Goal: Information Seeking & Learning: Check status

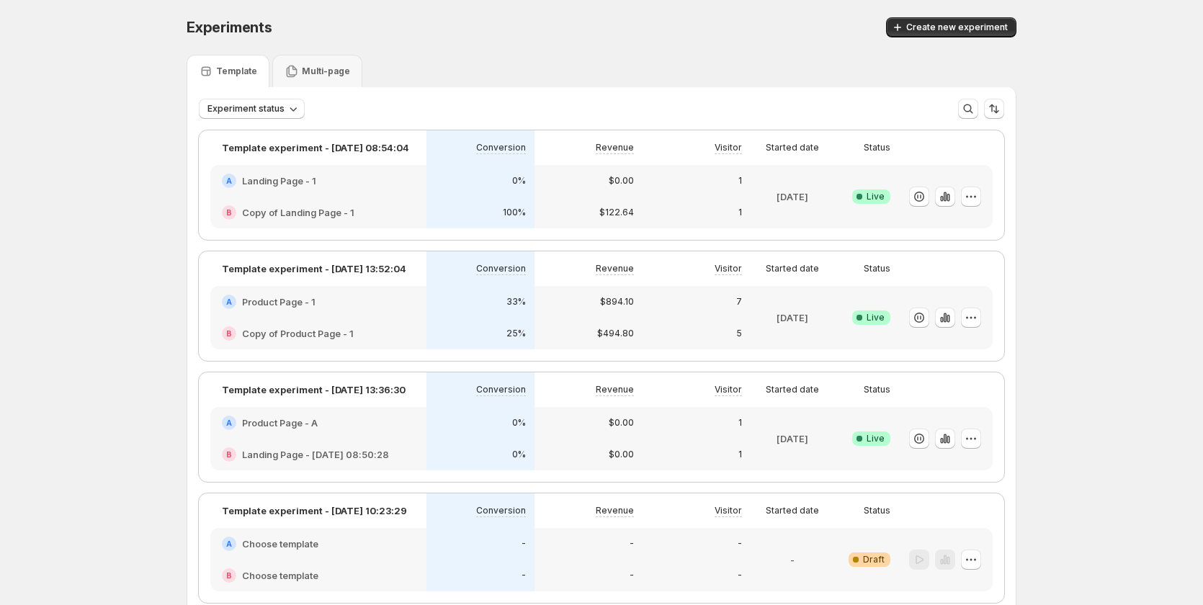
click at [383, 321] on div "B Copy of Product Page - 1" at bounding box center [318, 334] width 216 height 32
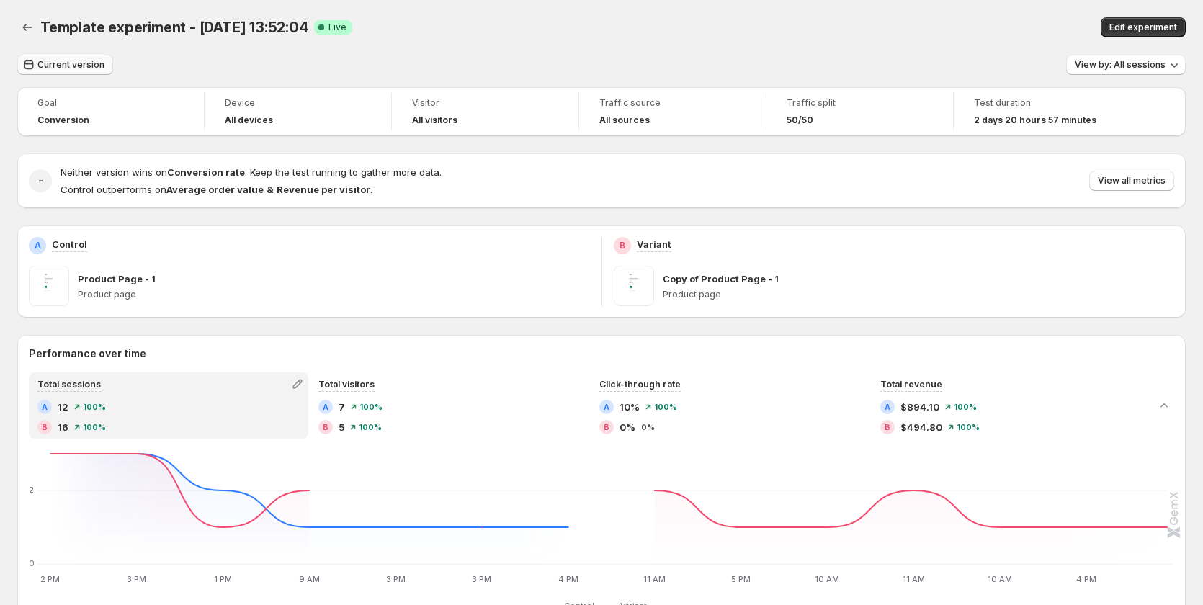
click at [68, 71] on button "Current version" at bounding box center [65, 65] width 96 height 20
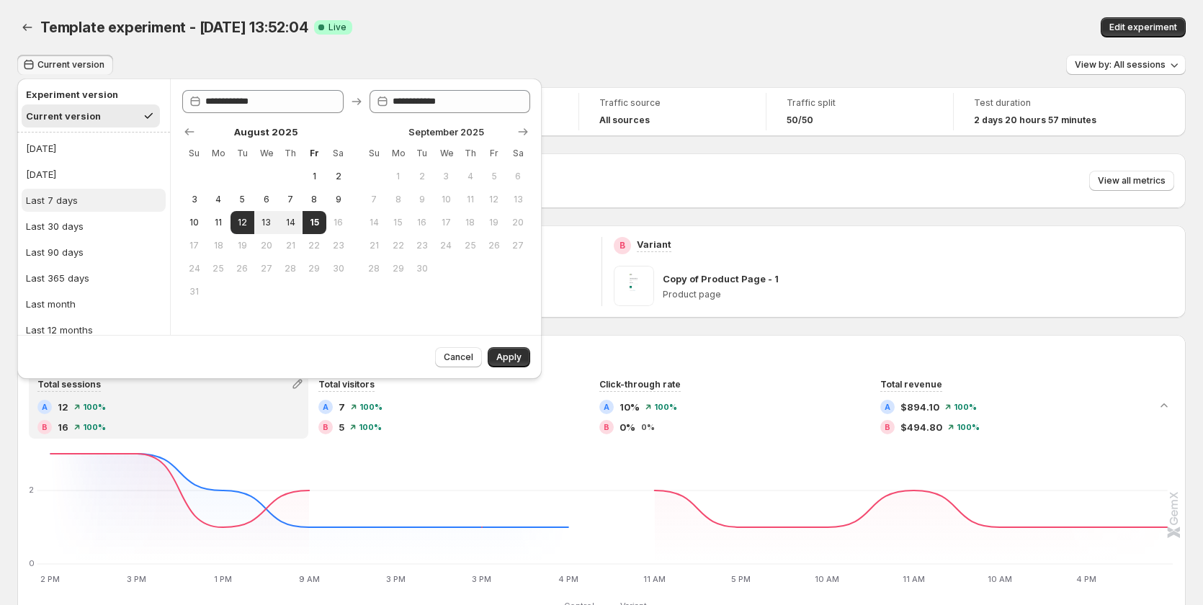
click at [85, 196] on button "Last 7 days" at bounding box center [94, 200] width 144 height 23
type input "**********"
click at [505, 357] on span "Apply" at bounding box center [508, 358] width 25 height 12
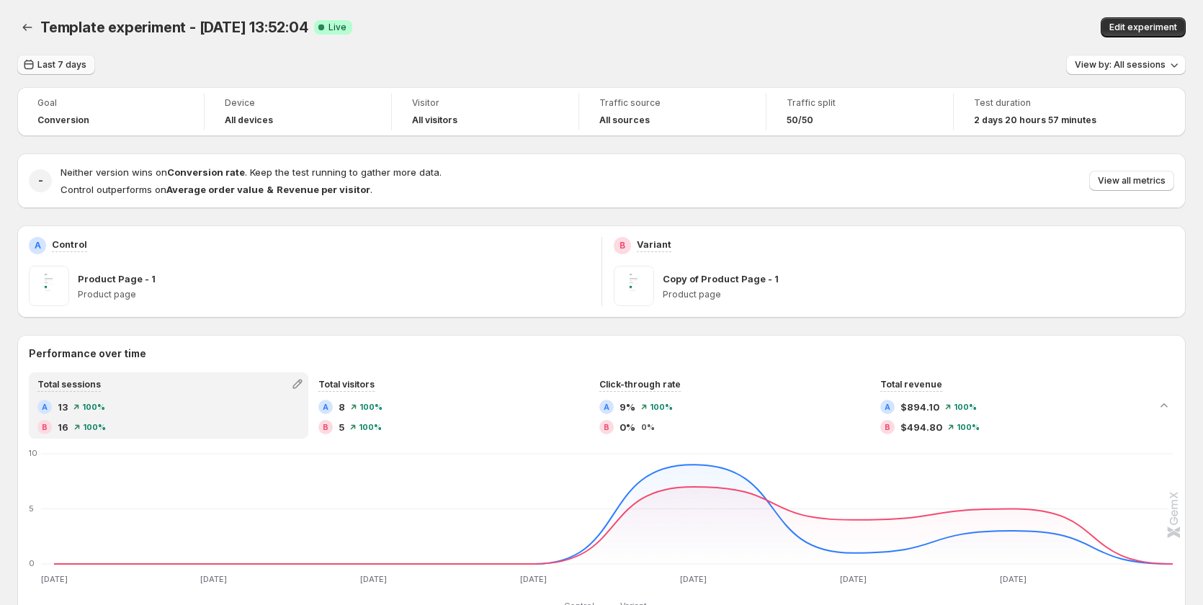
click at [53, 60] on span "Last 7 days" at bounding box center [61, 65] width 49 height 12
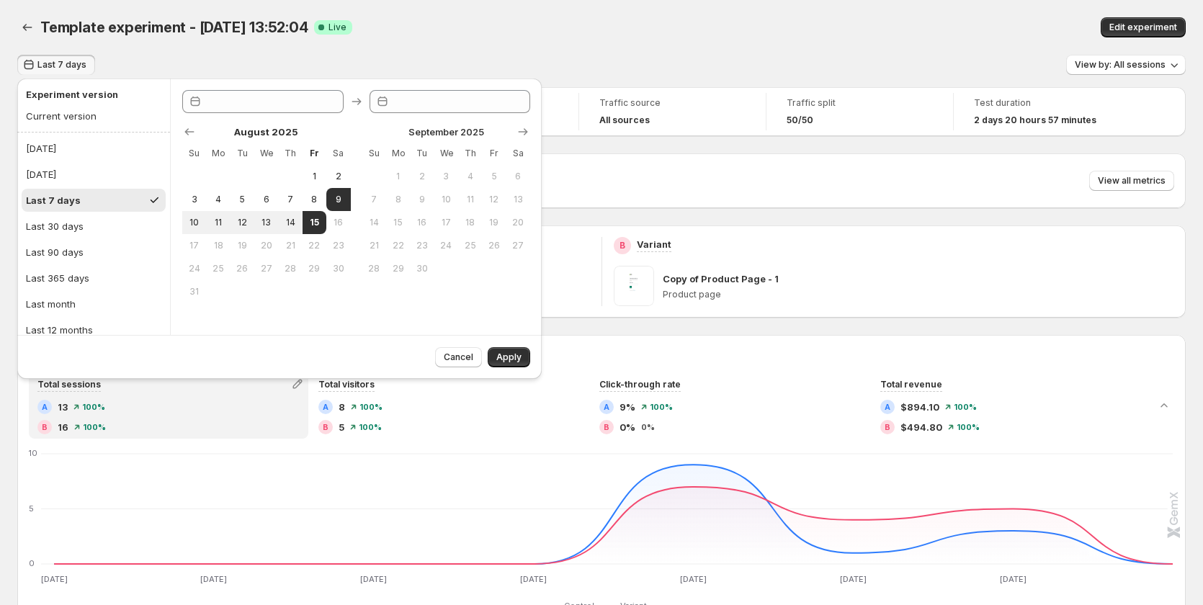
type input "**********"
click at [79, 178] on button "Yesterday" at bounding box center [94, 174] width 144 height 23
type input "**********"
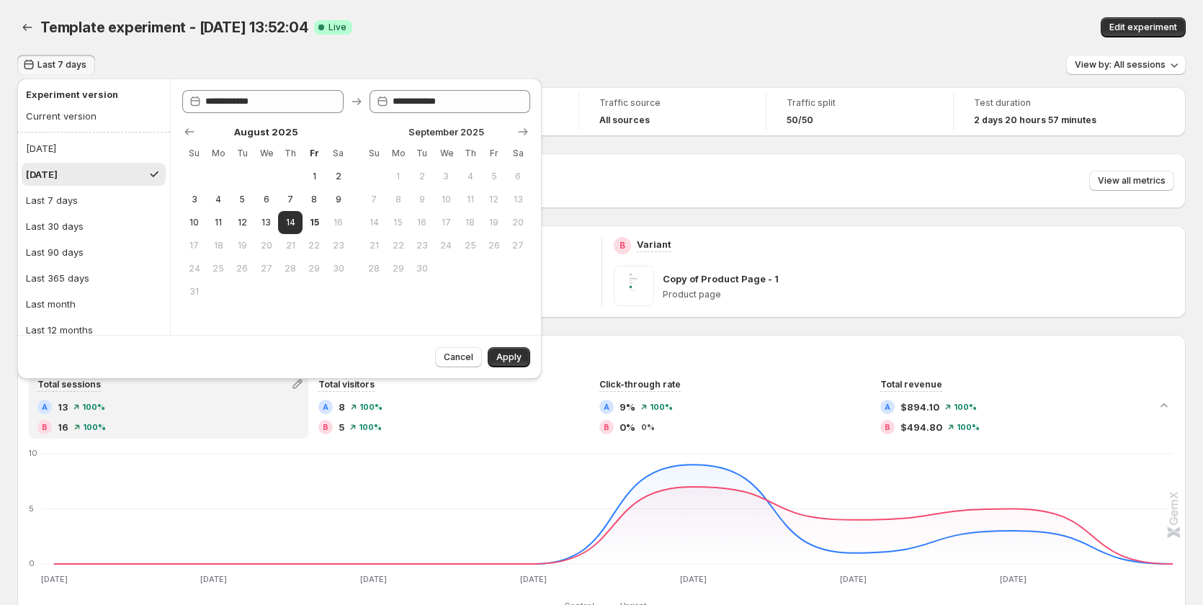
click at [303, 67] on div "Last 7 days View by: All sessions" at bounding box center [601, 65] width 1168 height 21
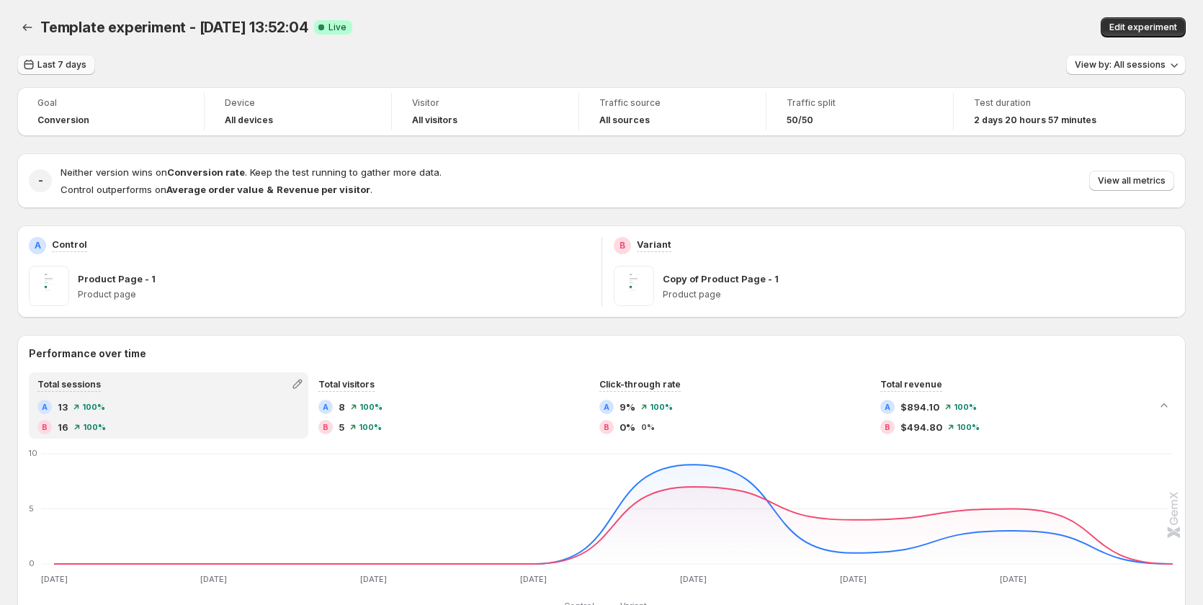
click at [55, 66] on span "Last 7 days" at bounding box center [61, 65] width 49 height 12
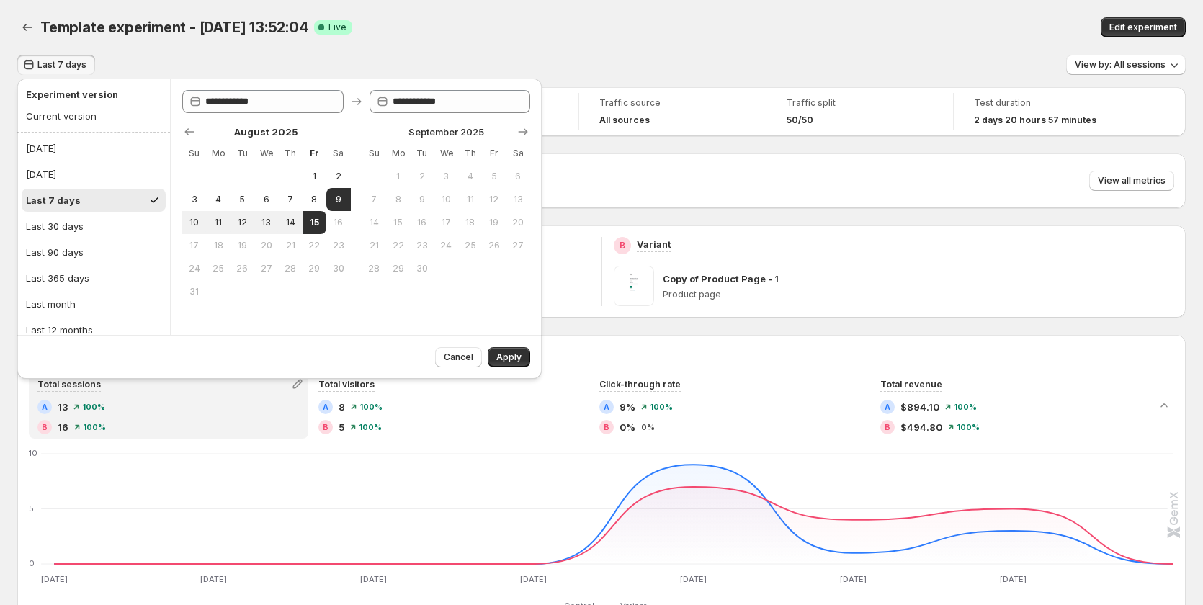
click at [164, 60] on div "Last 7 days View by: All sessions" at bounding box center [601, 65] width 1168 height 21
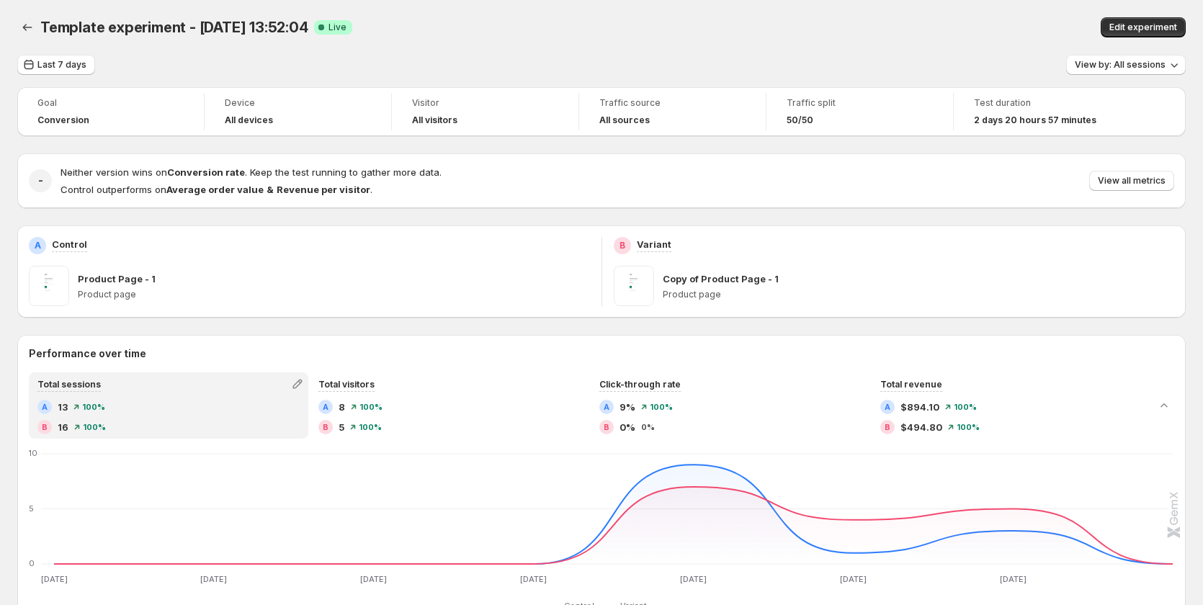
click at [70, 53] on div "Template experiment - Aug 12, 13:52:04. This page is ready Template experiment …" at bounding box center [601, 27] width 1168 height 55
click at [71, 68] on span "Last 7 days" at bounding box center [61, 65] width 49 height 12
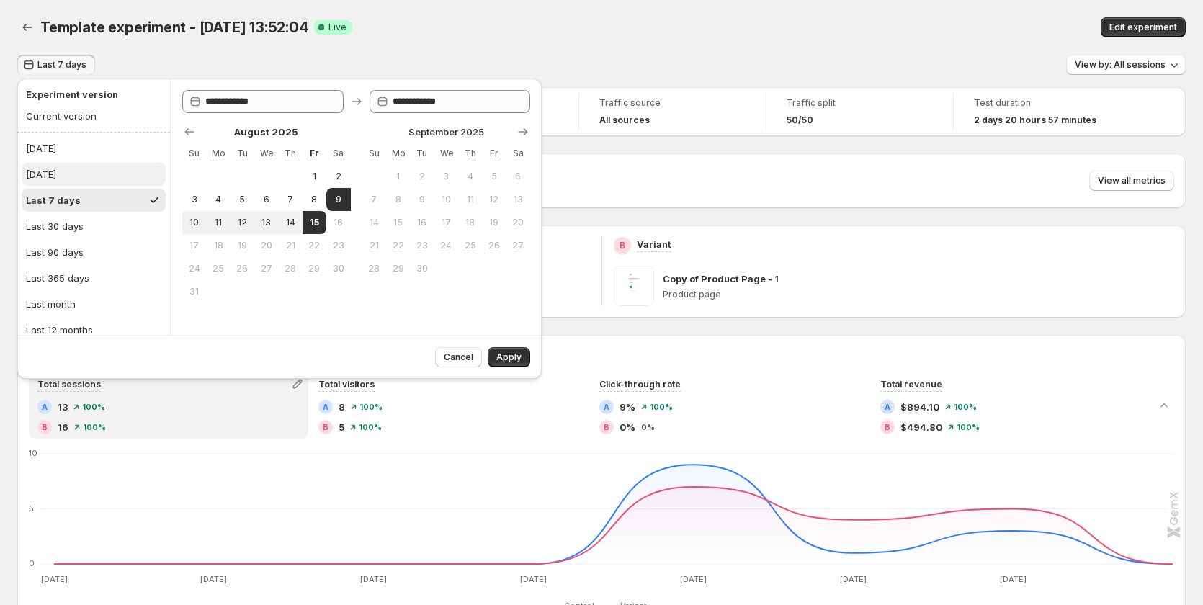
click at [104, 176] on button "[DATE]" at bounding box center [94, 174] width 144 height 23
type input "**********"
click at [403, 48] on div "Template experiment - Aug 12, 13:52:04. This page is ready Template experiment …" at bounding box center [601, 27] width 1168 height 55
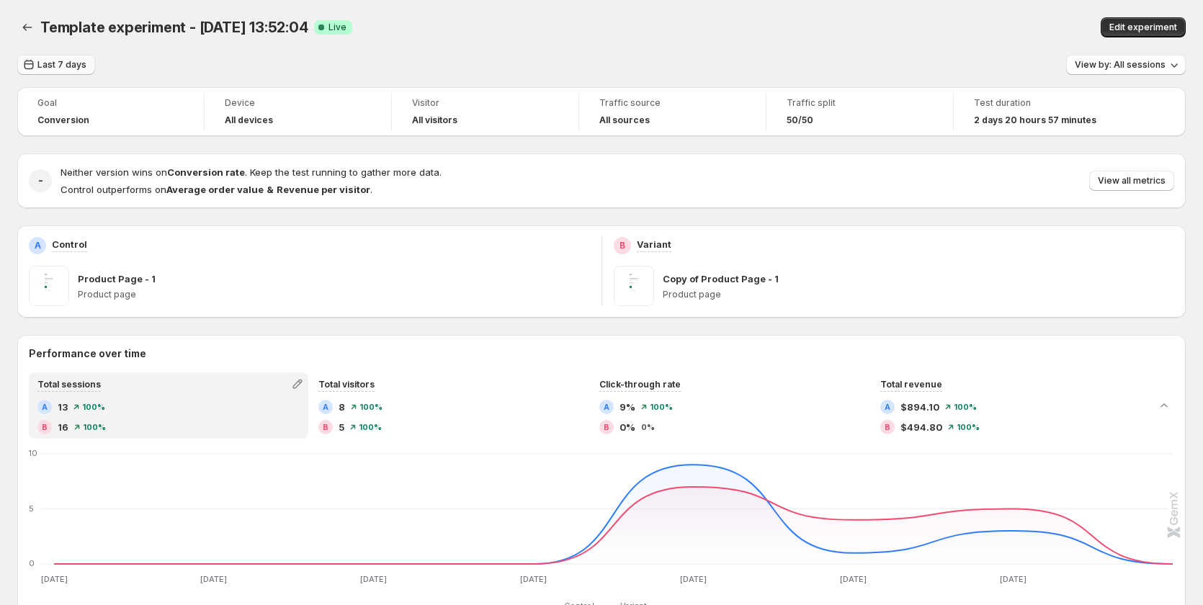
click at [63, 57] on button "Last 7 days" at bounding box center [56, 65] width 78 height 20
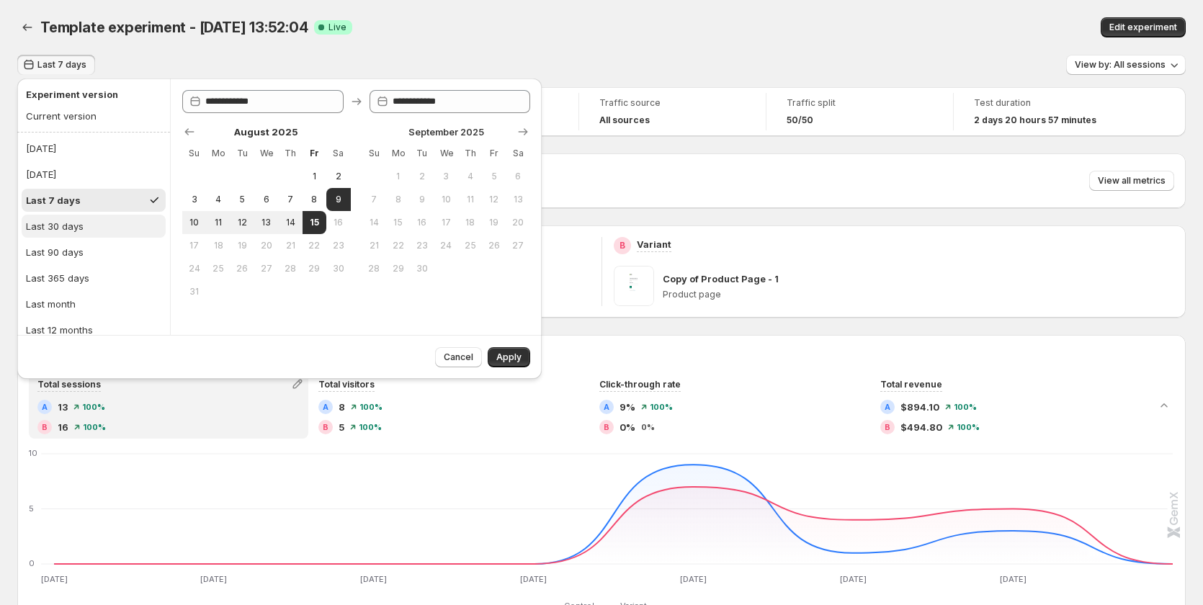
click at [49, 222] on div "Last 30 days" at bounding box center [55, 226] width 58 height 14
type input "**********"
click at [504, 354] on span "Apply" at bounding box center [508, 358] width 25 height 12
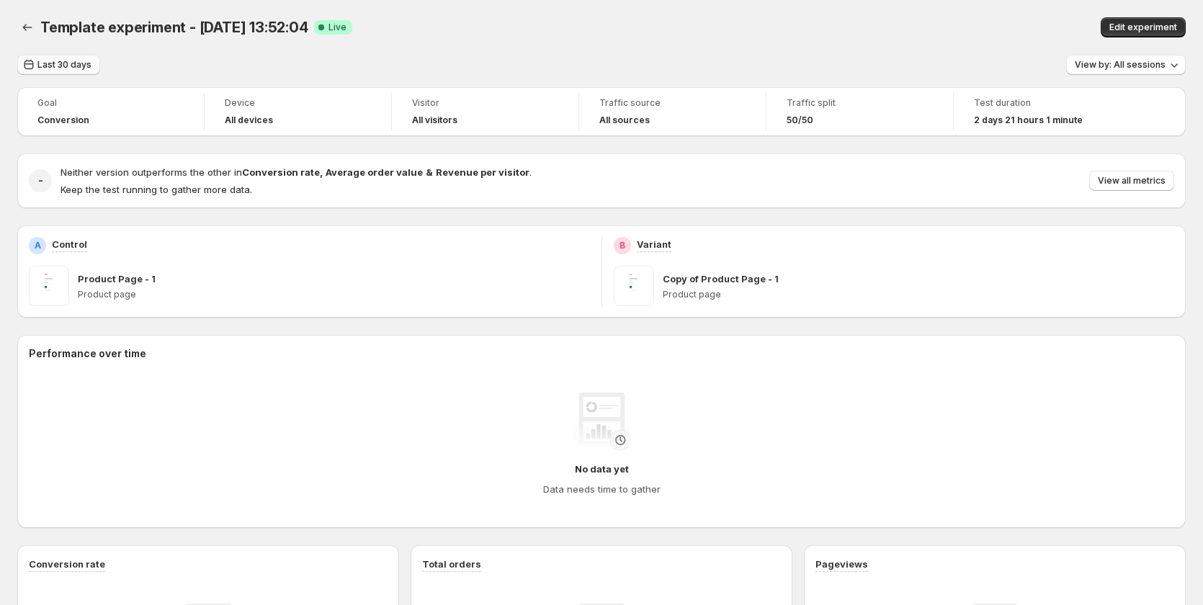
click at [59, 62] on span "Last 30 days" at bounding box center [64, 65] width 54 height 12
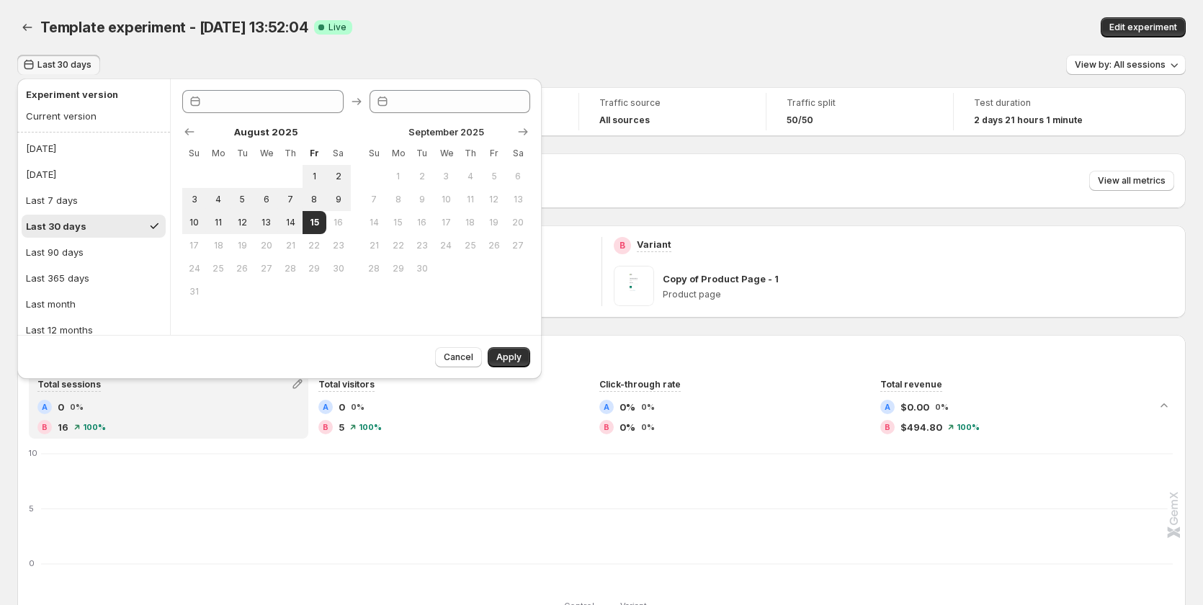
type input "**********"
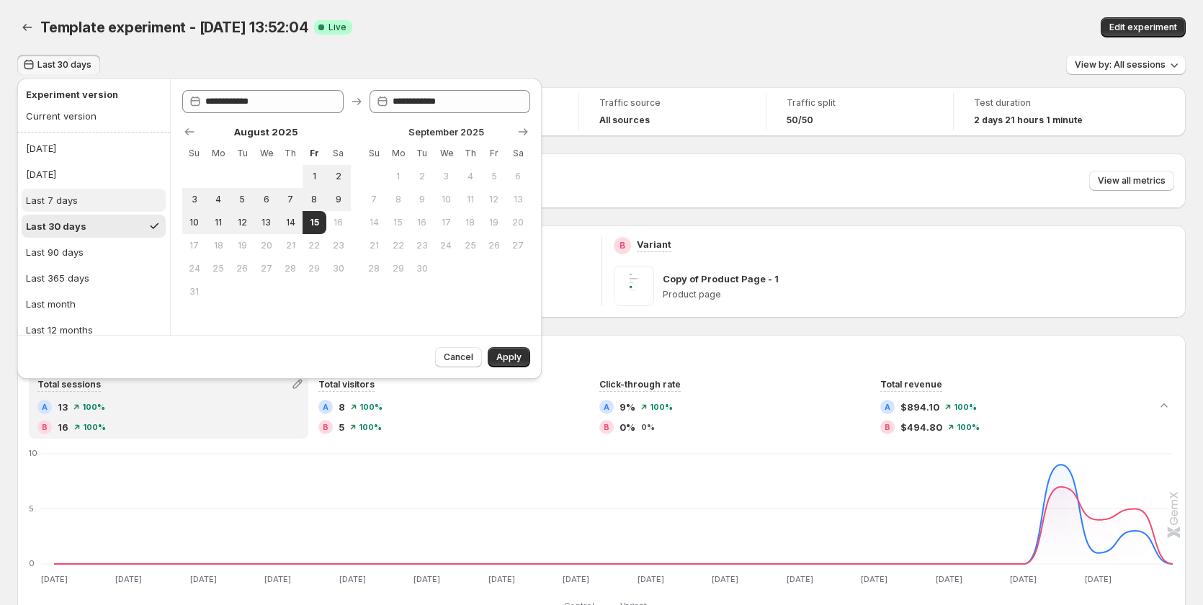
click at [88, 200] on button "Last 7 days" at bounding box center [94, 200] width 144 height 23
type input "**********"
click at [327, 61] on div "Last 30 days View by: All sessions" at bounding box center [601, 65] width 1168 height 21
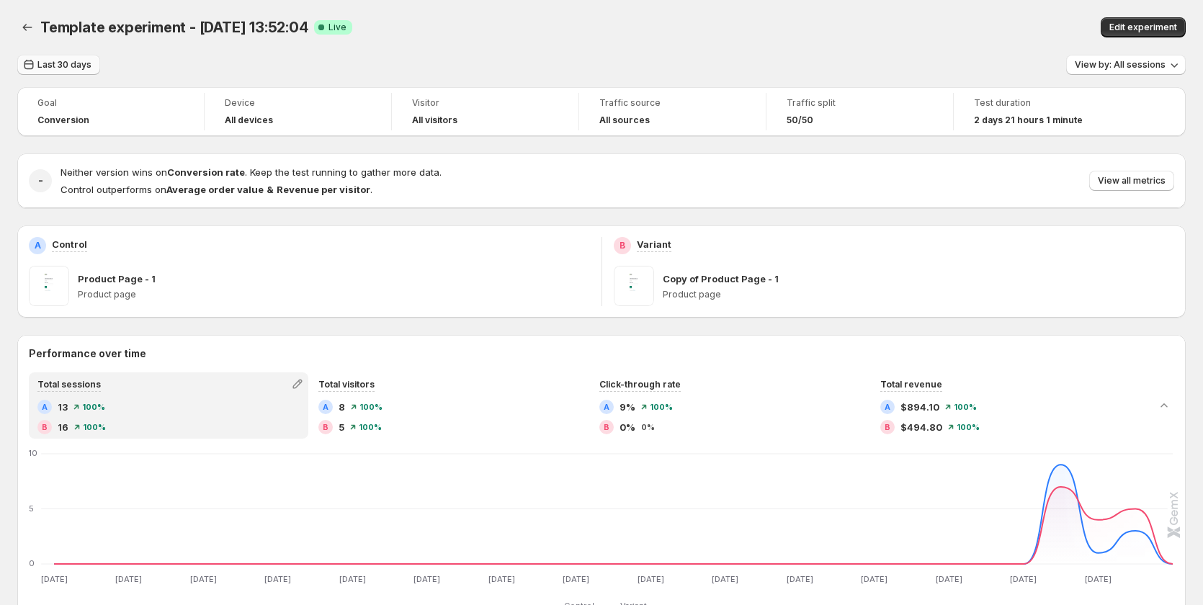
click at [68, 63] on span "Last 30 days" at bounding box center [64, 65] width 54 height 12
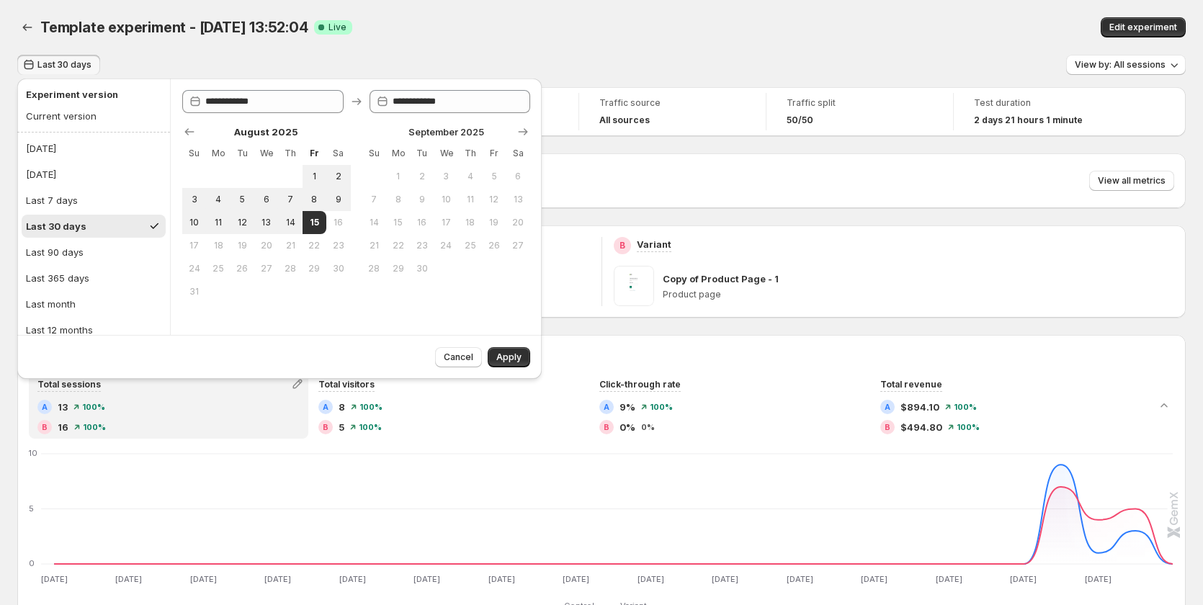
click at [519, 51] on div "Template experiment - Aug 12, 13:52:04. This page is ready Template experiment …" at bounding box center [601, 27] width 1168 height 55
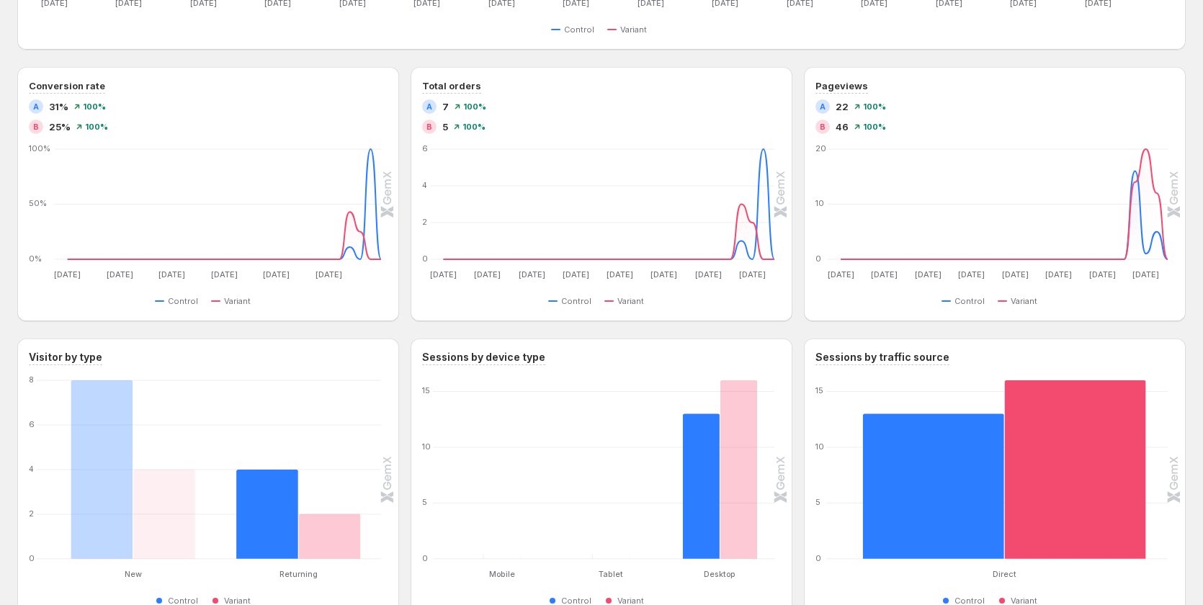
scroll to position [670, 0]
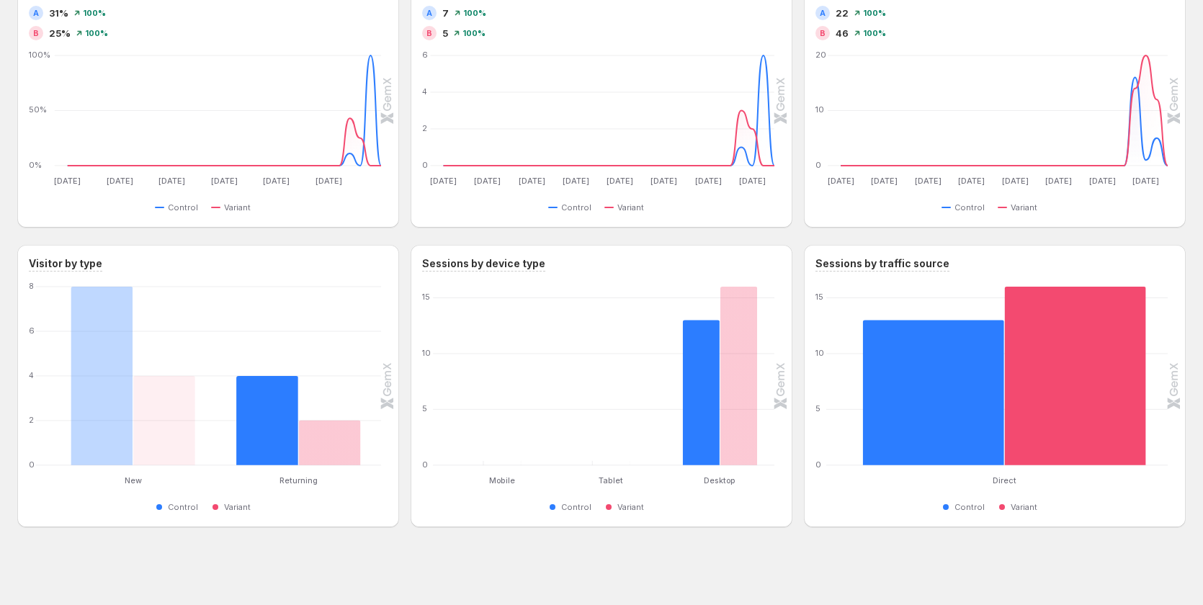
click at [510, 264] on h3 "Sessions by device type" at bounding box center [483, 263] width 123 height 14
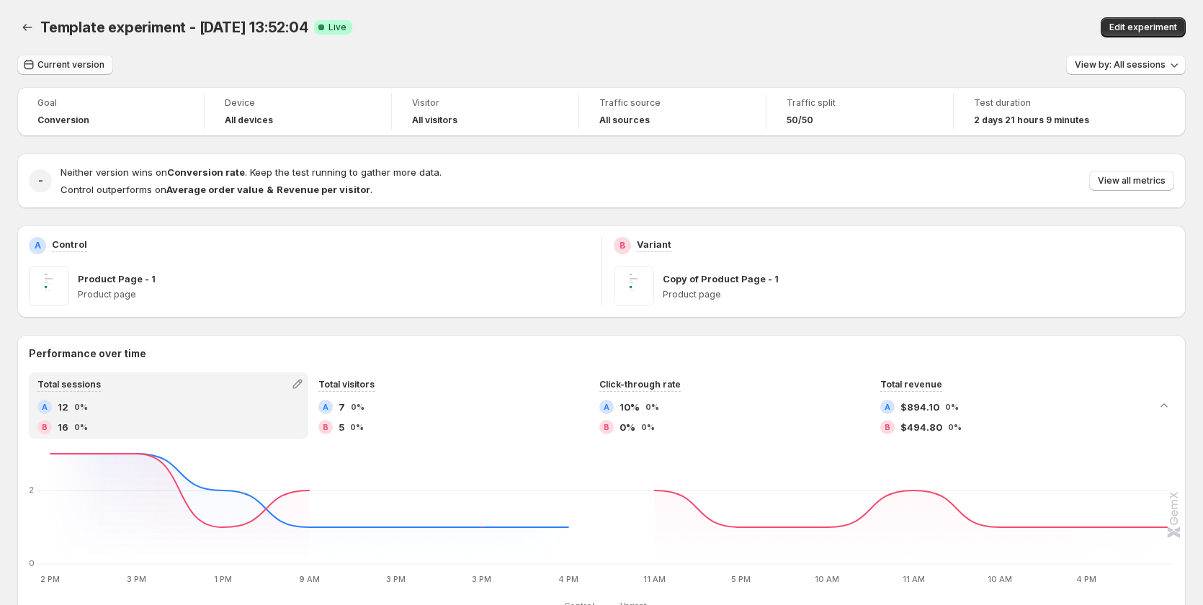
click at [68, 61] on span "Current version" at bounding box center [70, 65] width 67 height 12
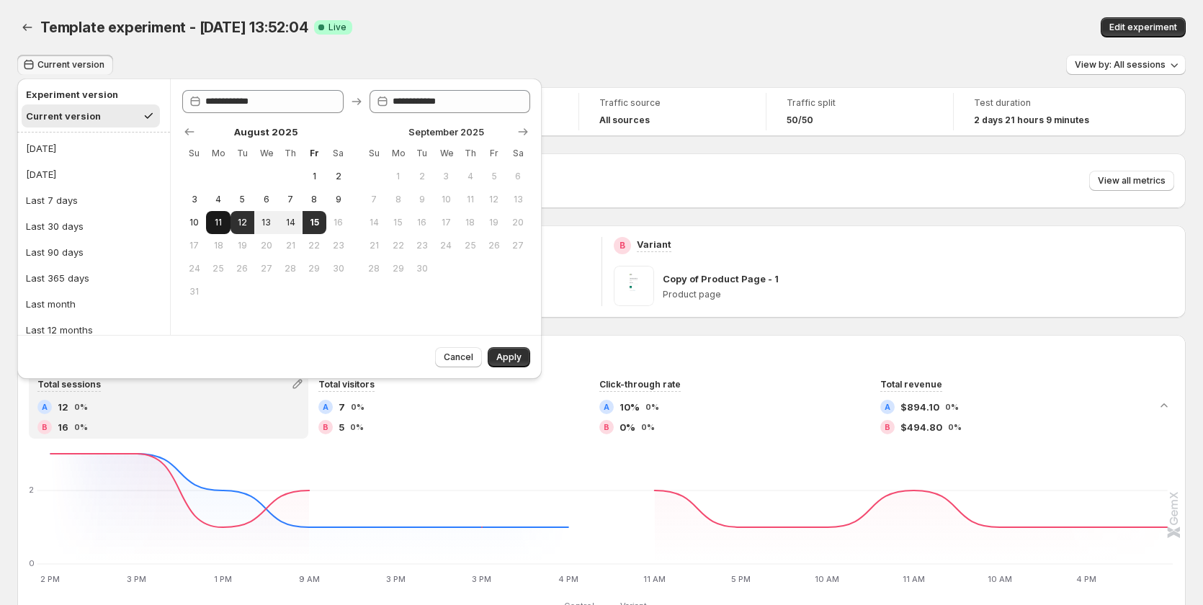
click at [215, 225] on span "11" at bounding box center [218, 223] width 12 height 12
type input "**********"
click at [314, 222] on span "15" at bounding box center [314, 223] width 12 height 12
type input "**********"
drag, startPoint x: 76, startPoint y: 204, endPoint x: 101, endPoint y: 209, distance: 25.7
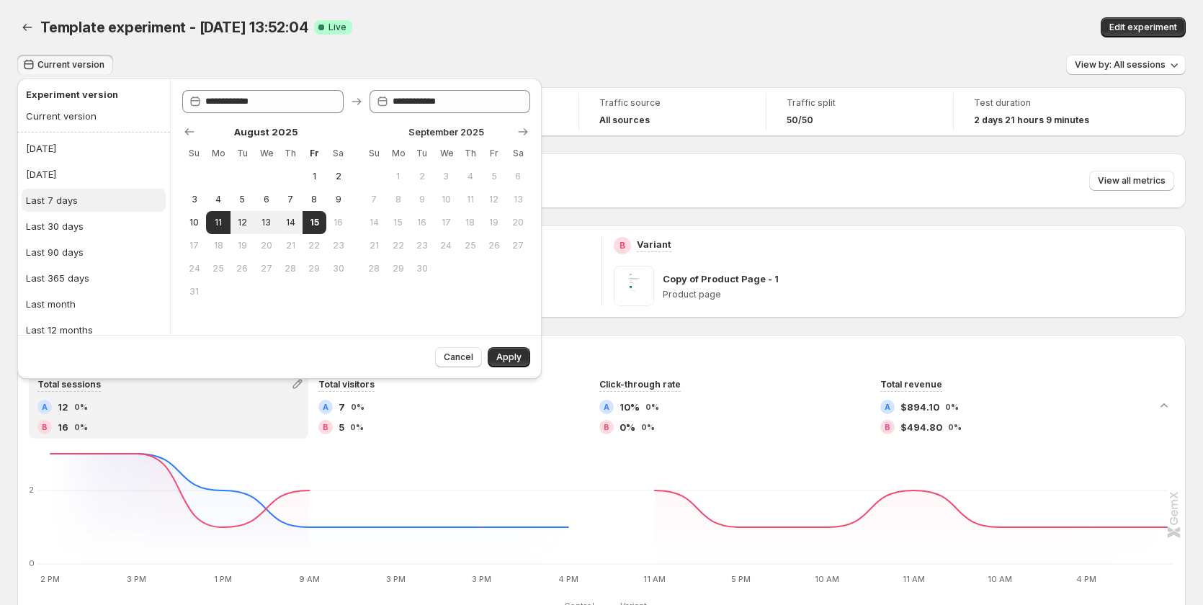
click at [76, 205] on div "Last 7 days" at bounding box center [52, 200] width 52 height 14
type input "**********"
click at [501, 356] on span "Apply" at bounding box center [508, 358] width 25 height 12
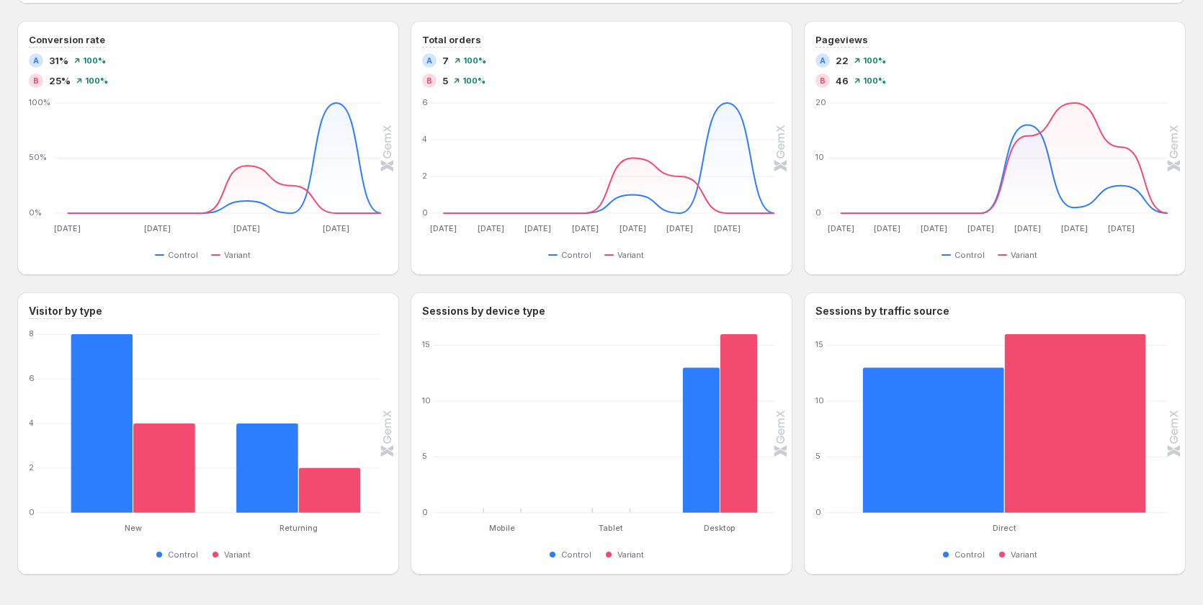
scroll to position [670, 0]
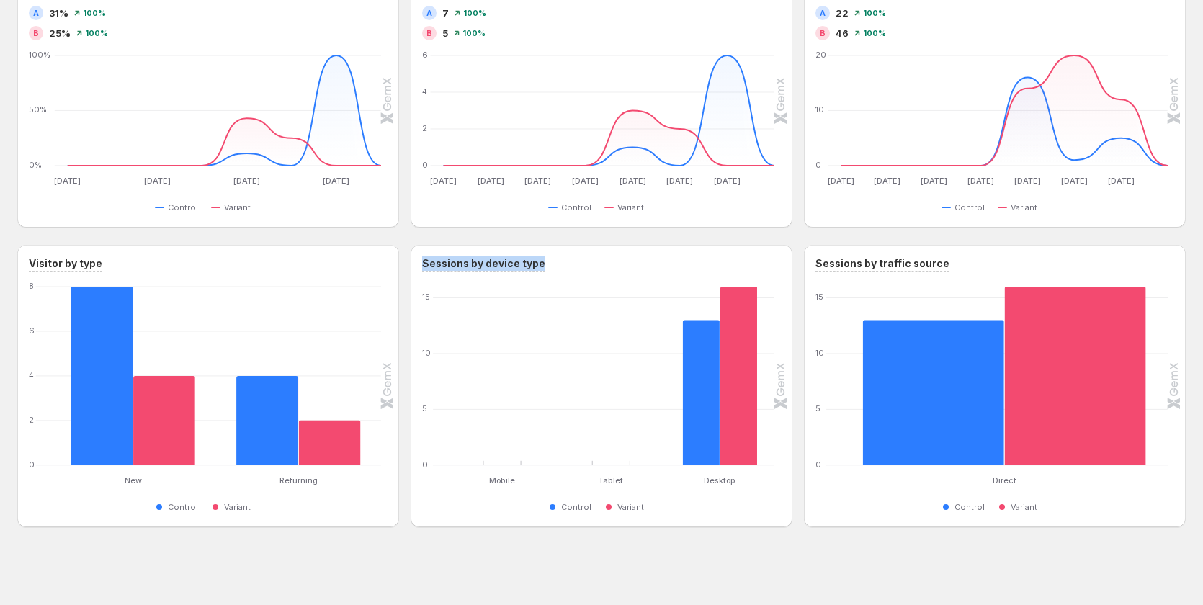
drag, startPoint x: 550, startPoint y: 268, endPoint x: 423, endPoint y: 263, distance: 127.6
click at [423, 263] on div "Sessions by device type Mobile Mobile Tablet Tablet Desktop Desktop 0 5 10 15 C…" at bounding box center [602, 386] width 382 height 282
copy h3 "Sessions by device type"
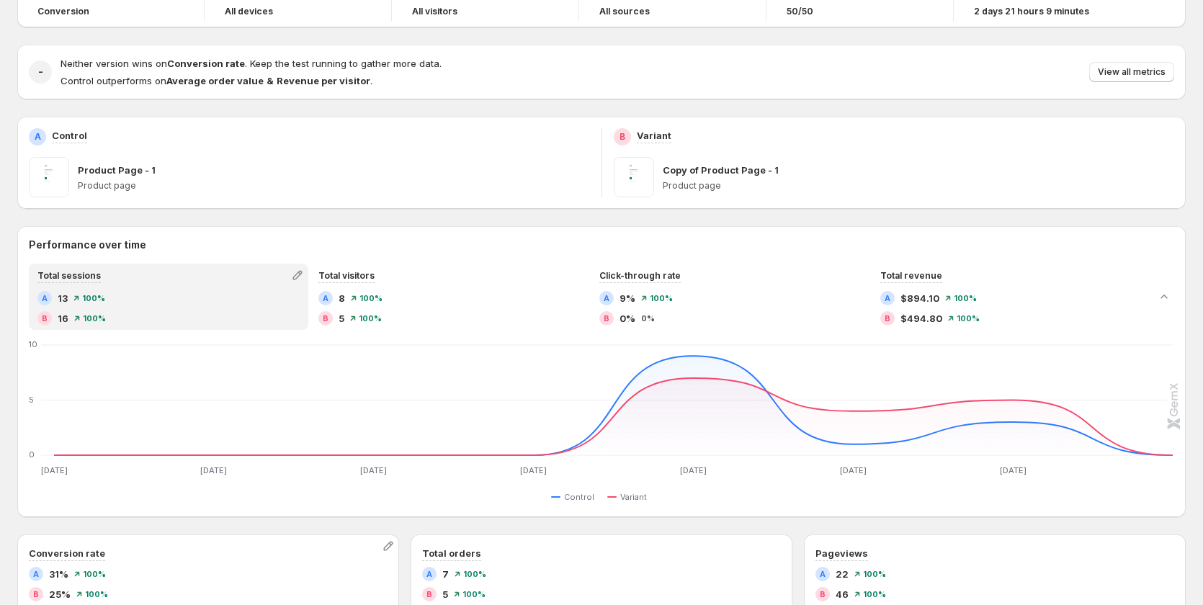
scroll to position [0, 0]
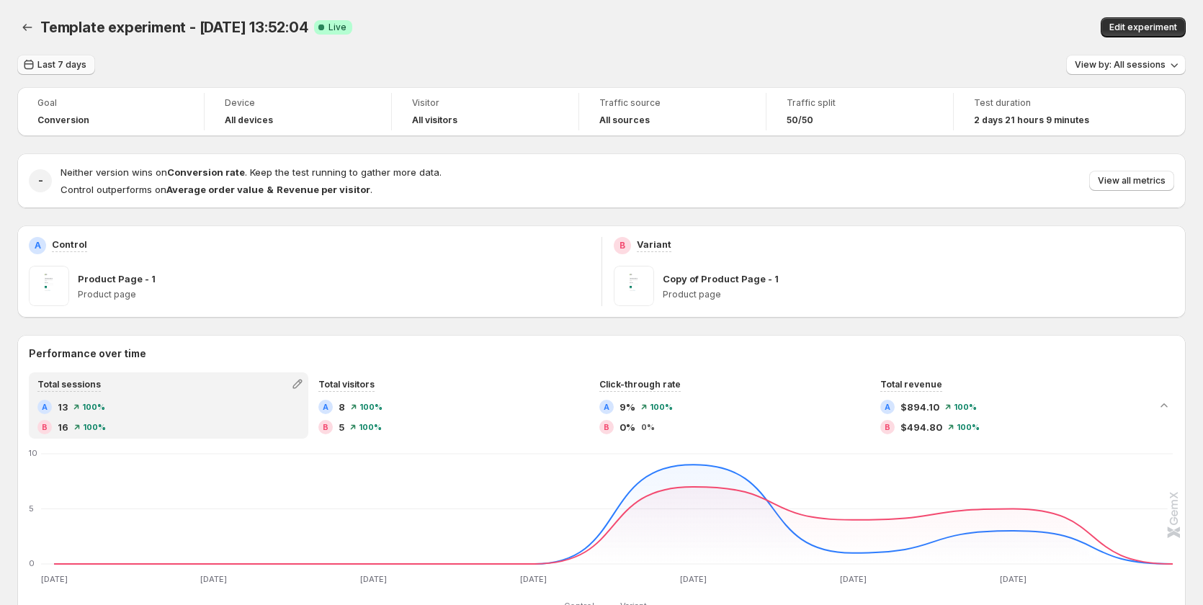
click at [31, 70] on icon "button" at bounding box center [29, 65] width 14 height 14
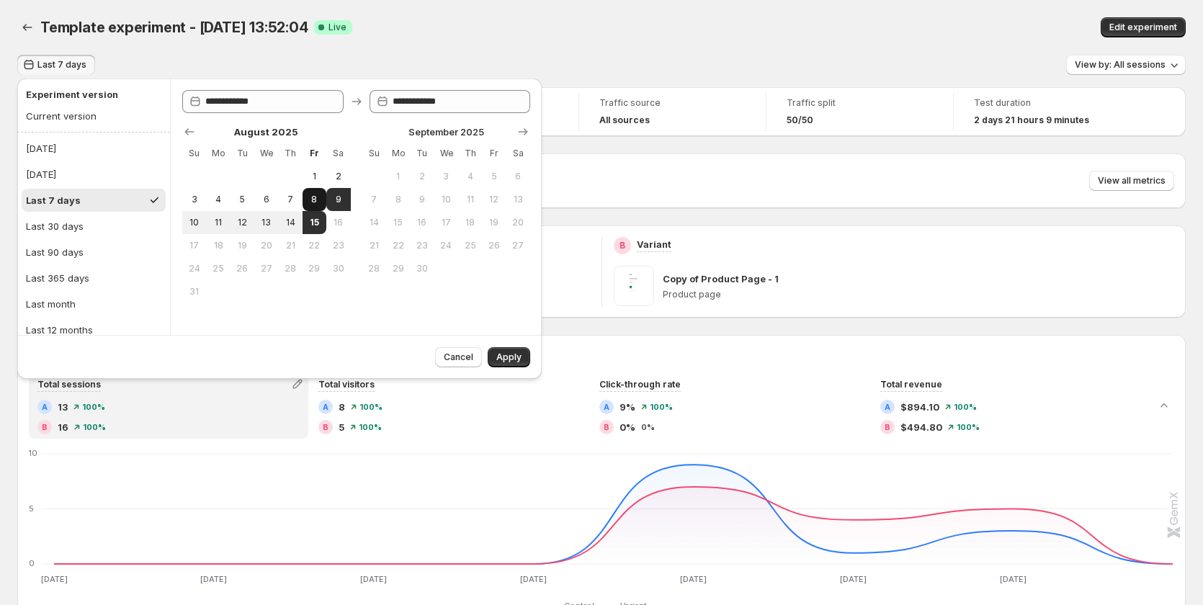
click at [318, 200] on span "8" at bounding box center [314, 200] width 12 height 12
type input "**********"
click at [290, 218] on span "14" at bounding box center [290, 223] width 12 height 12
type input "**********"
click at [503, 346] on div "Cancel Apply" at bounding box center [479, 354] width 101 height 26
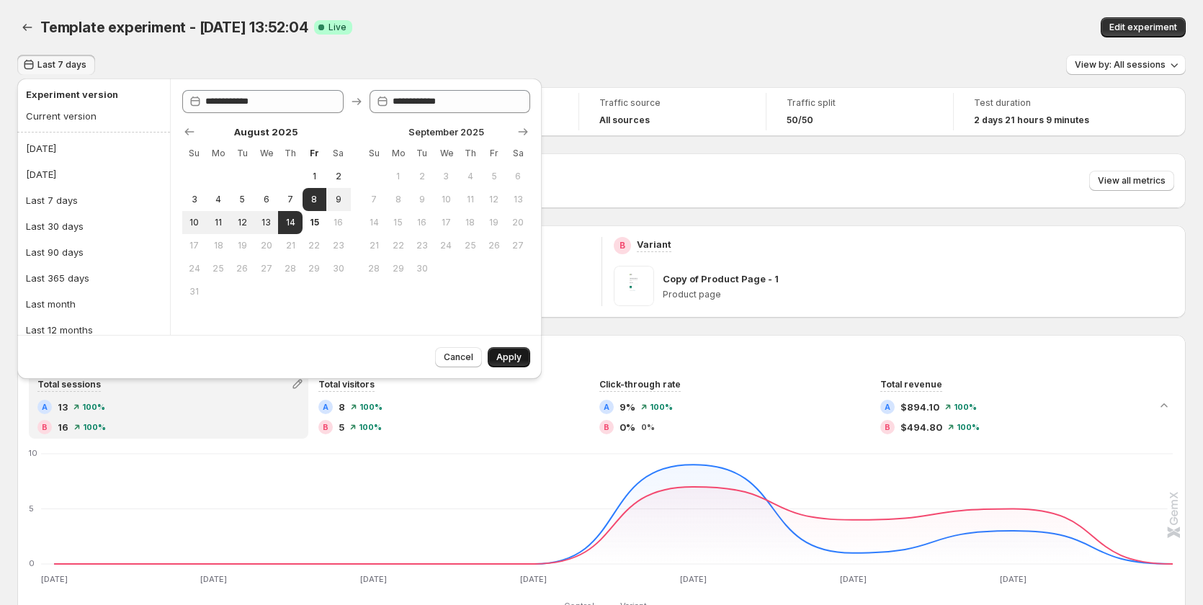
click at [503, 352] on button "Apply" at bounding box center [509, 357] width 43 height 20
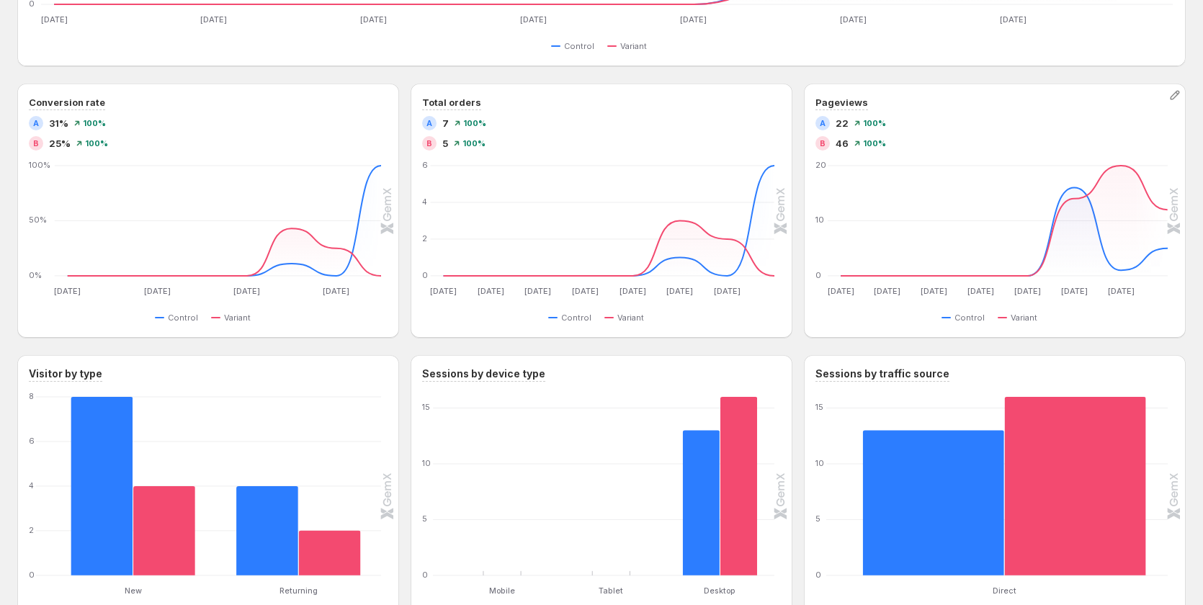
scroll to position [670, 0]
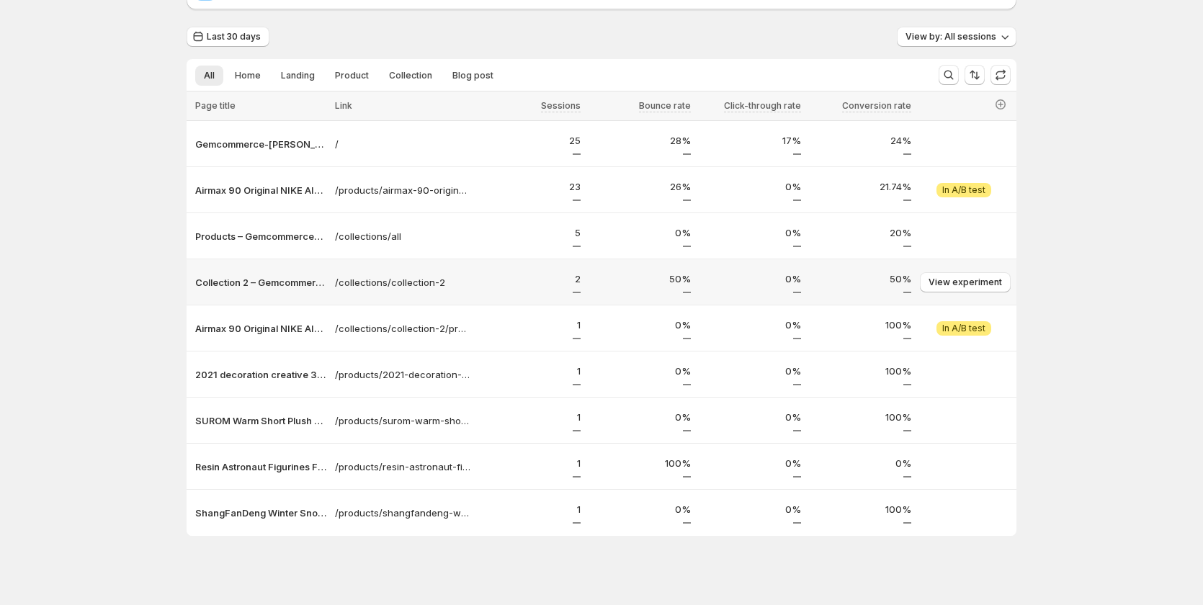
scroll to position [91, 0]
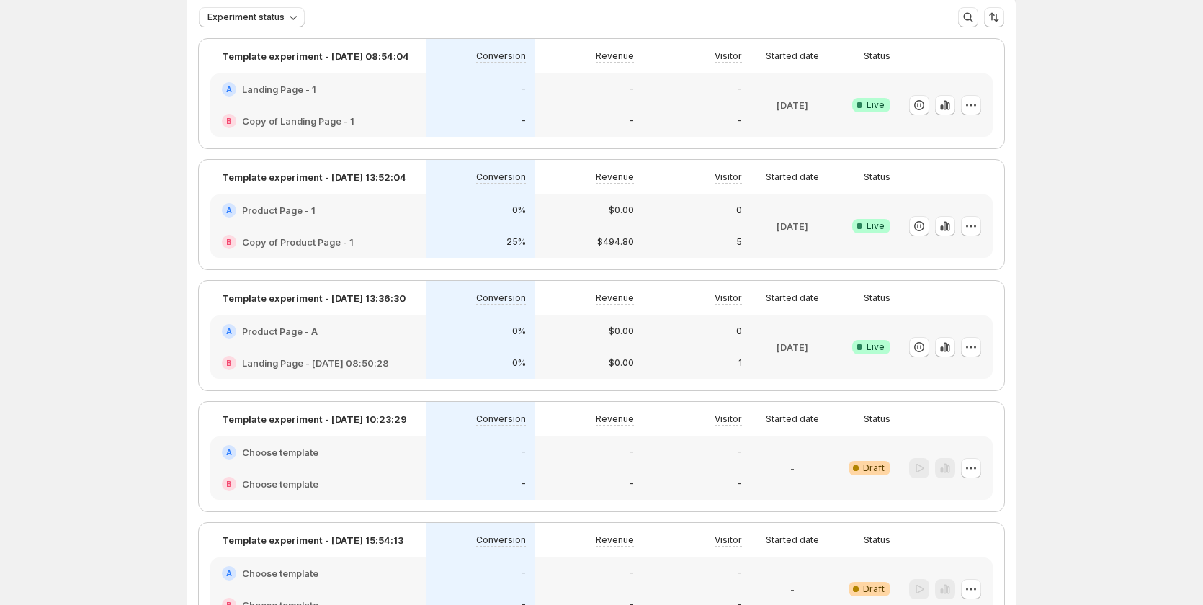
click at [408, 345] on div "A Product Page - A" at bounding box center [318, 332] width 216 height 32
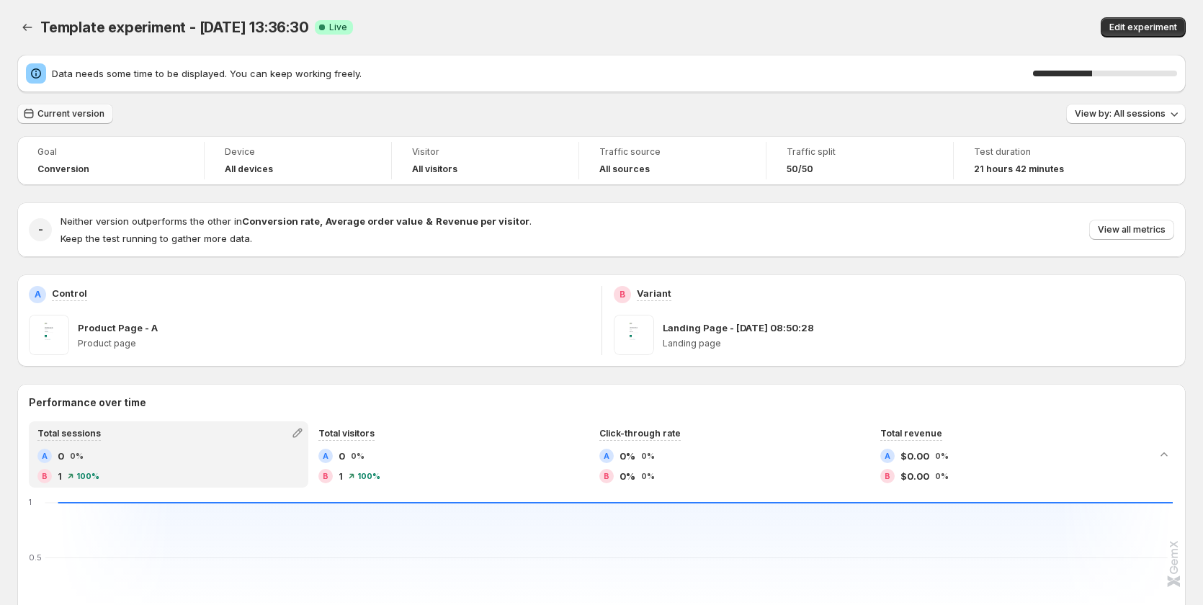
click at [90, 111] on span "Current version" at bounding box center [70, 114] width 67 height 12
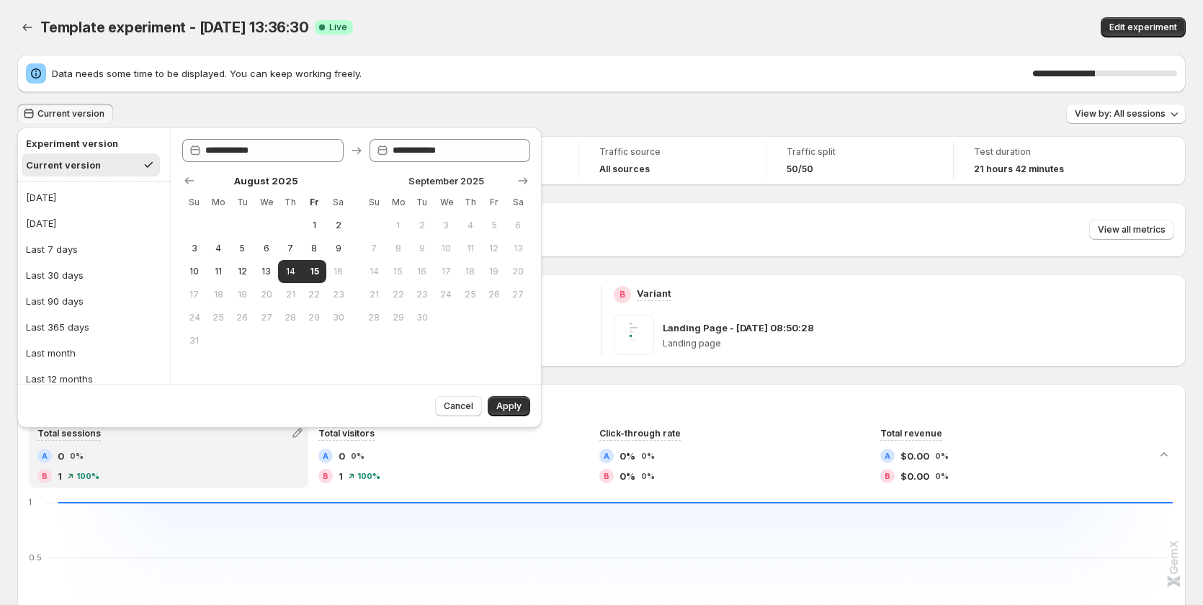
click at [845, 310] on div "B Variant Landing Page - Aug 11, 08:50:28 Landing page" at bounding box center [894, 320] width 561 height 69
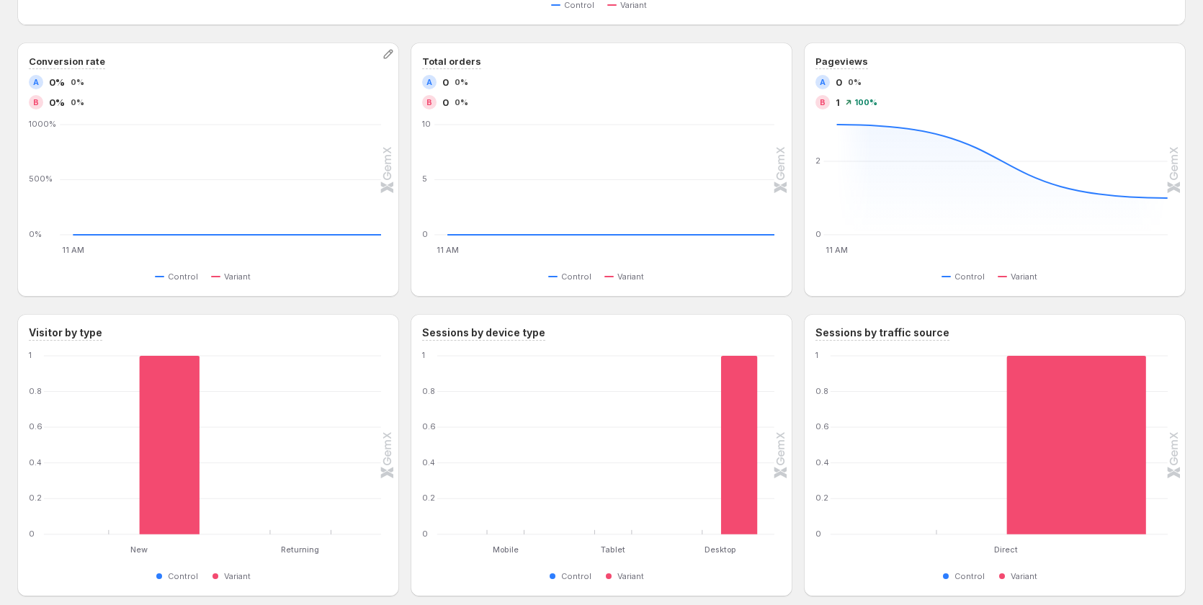
scroll to position [719, 0]
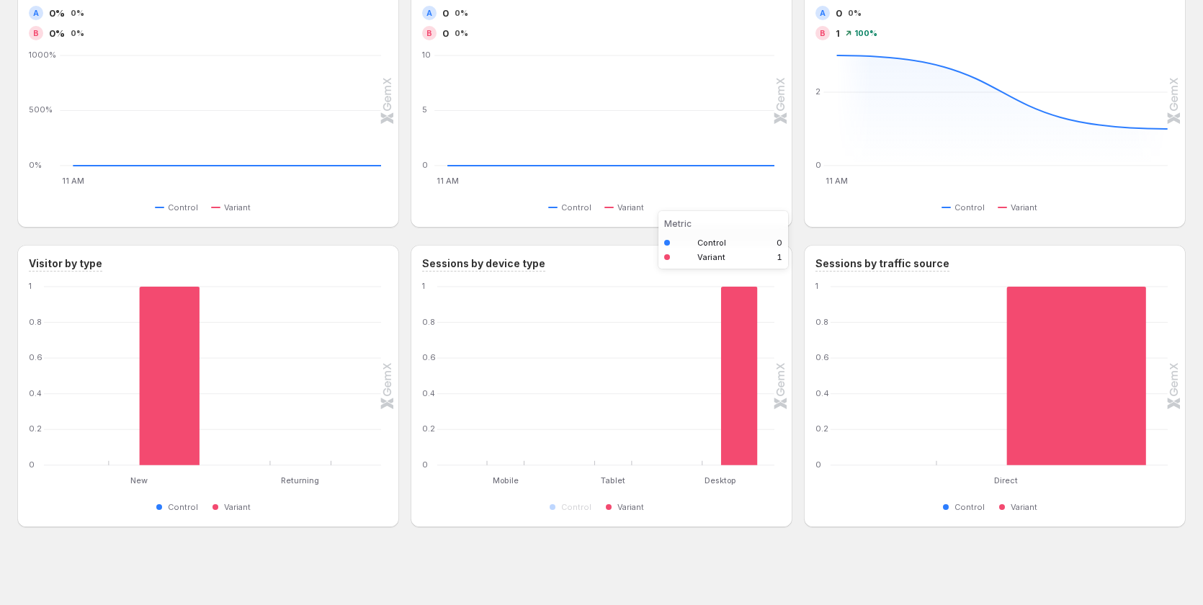
click at [736, 378] on rect "Variant 1" at bounding box center [739, 376] width 37 height 179
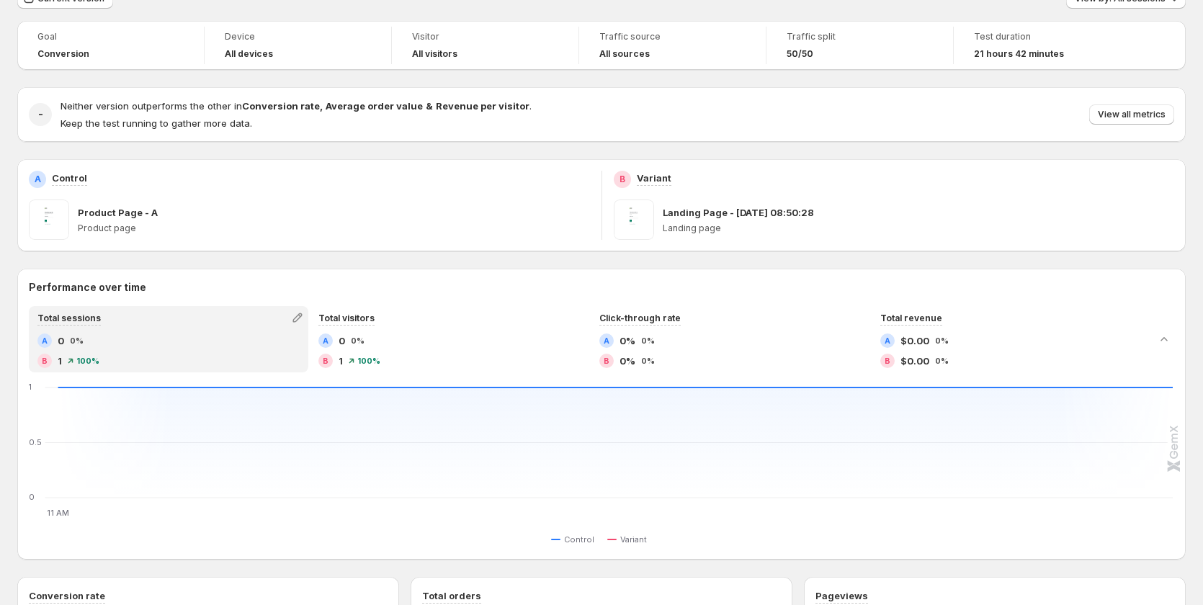
scroll to position [0, 0]
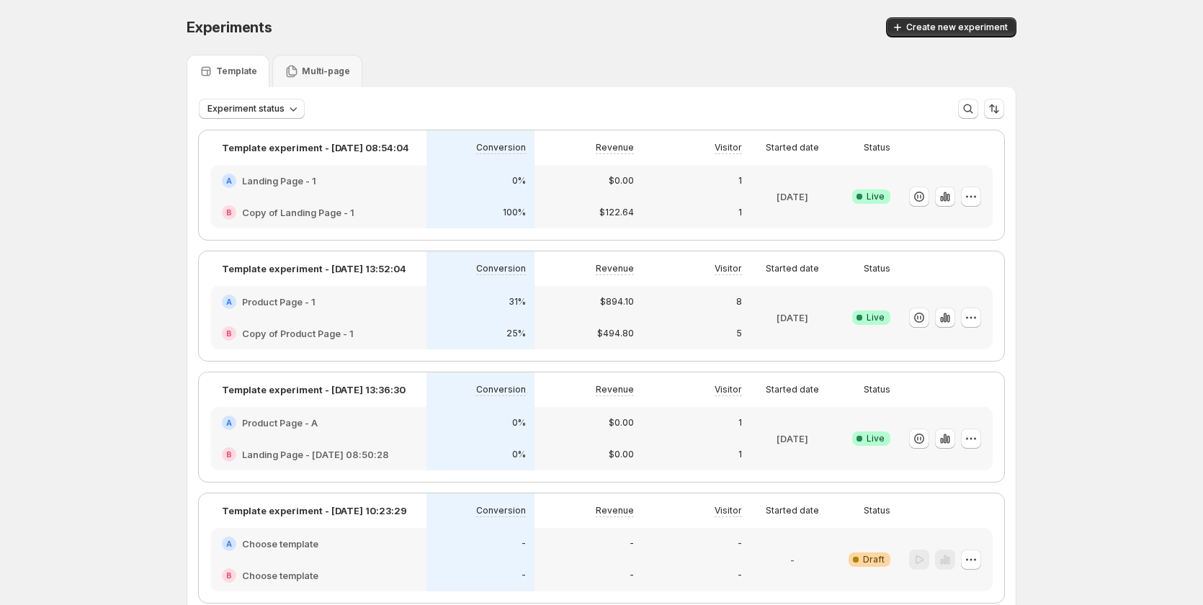
click at [369, 437] on div "A Product Page - A" at bounding box center [318, 423] width 216 height 32
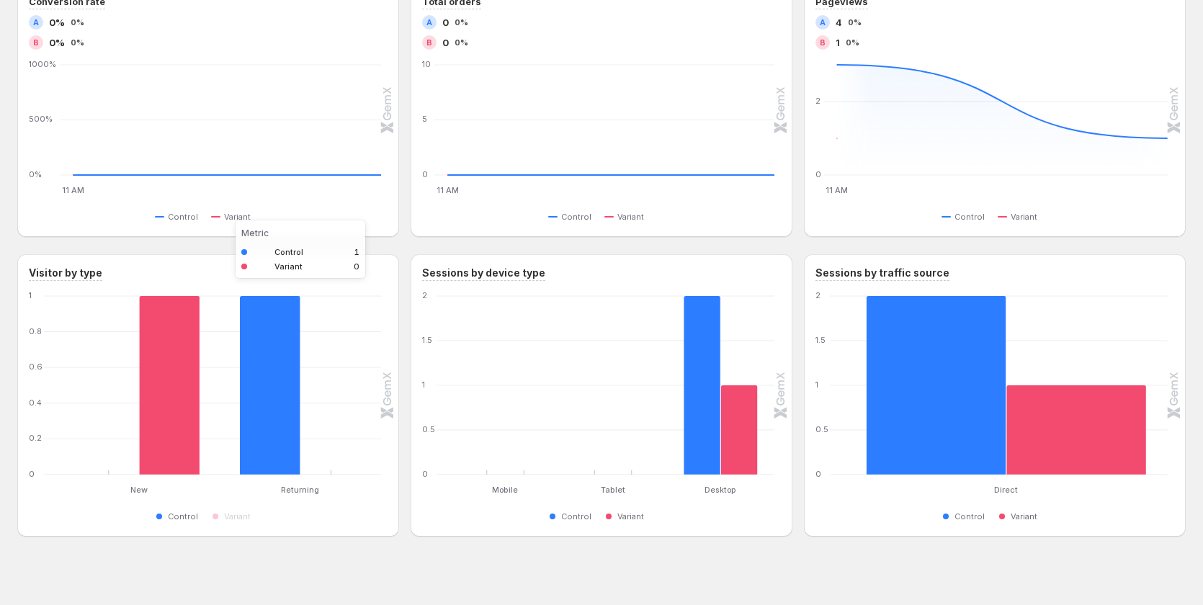
scroll to position [670, 0]
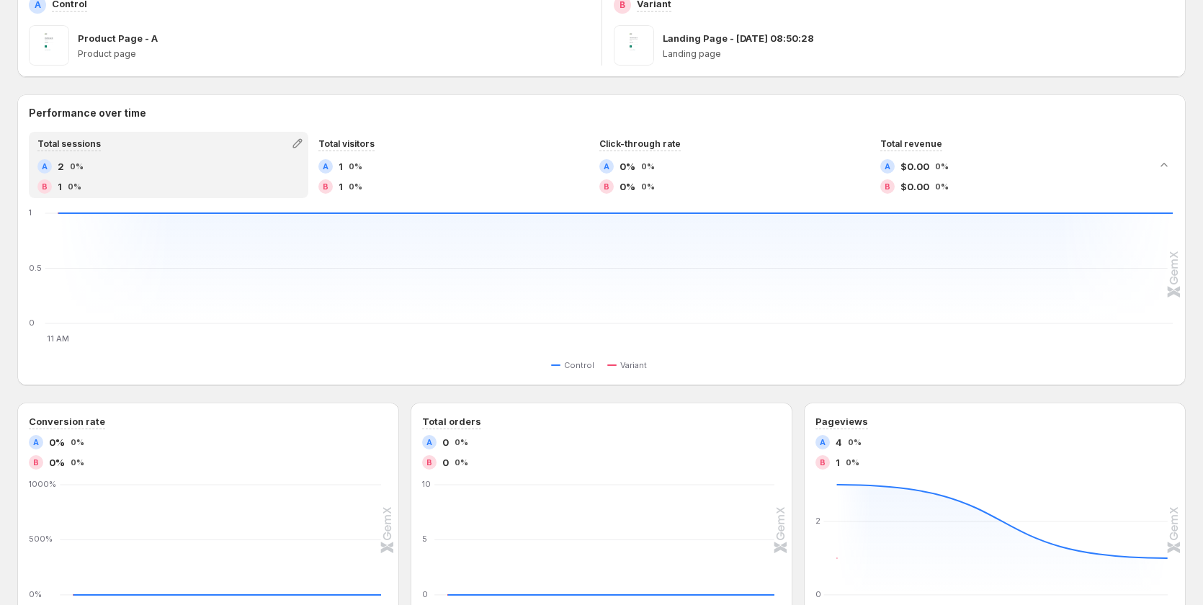
scroll to position [216, 0]
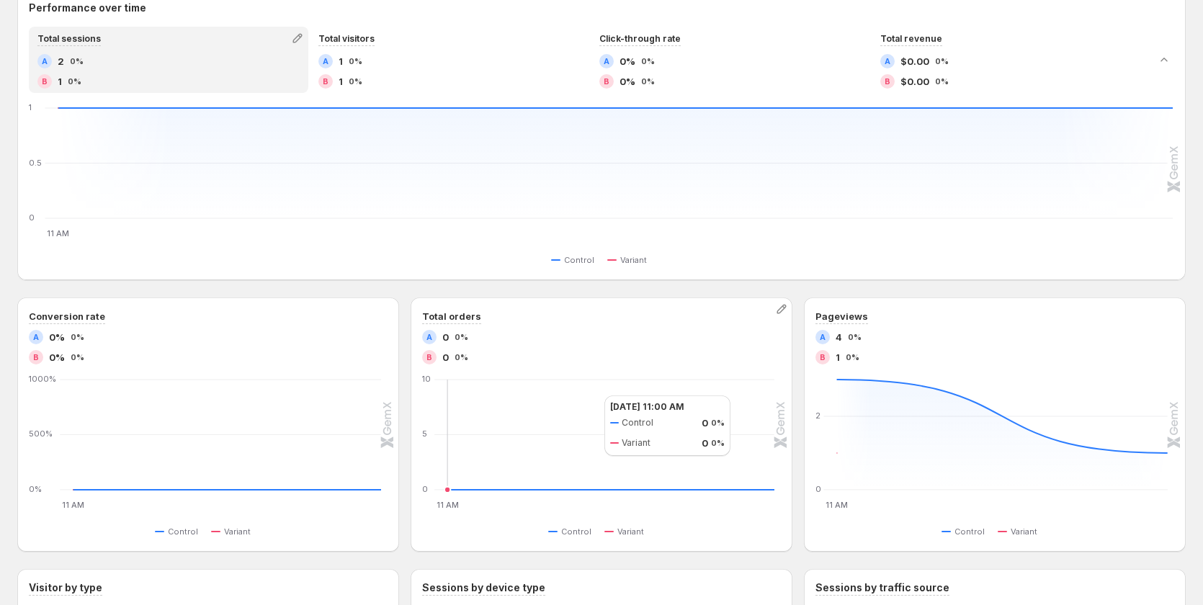
scroll to position [310, 0]
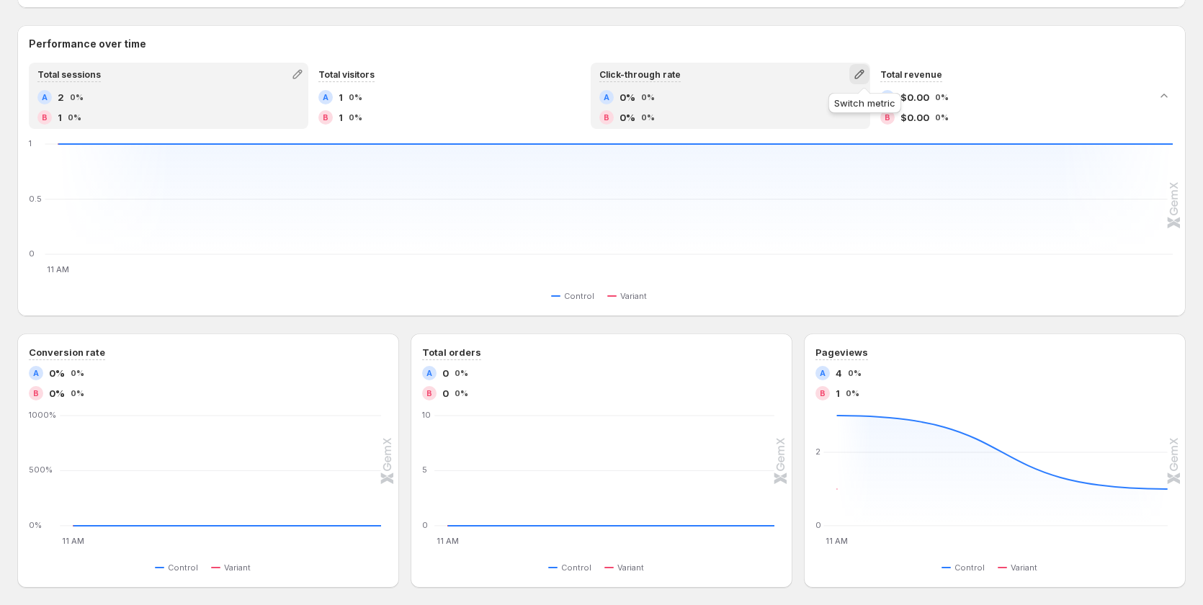
click at [867, 79] on icon "button" at bounding box center [859, 74] width 14 height 14
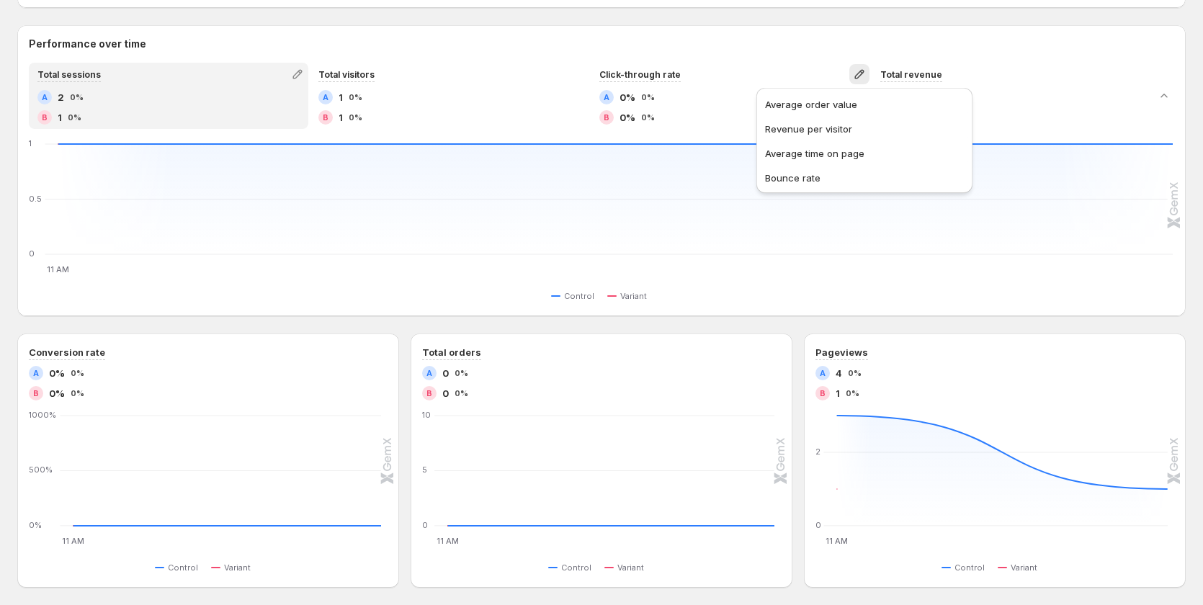
click at [594, 55] on div "Performance over time Total sessions A 2 0% B 1 0% Total visitors A 1 0% B 1 0%…" at bounding box center [601, 171] width 1168 height 268
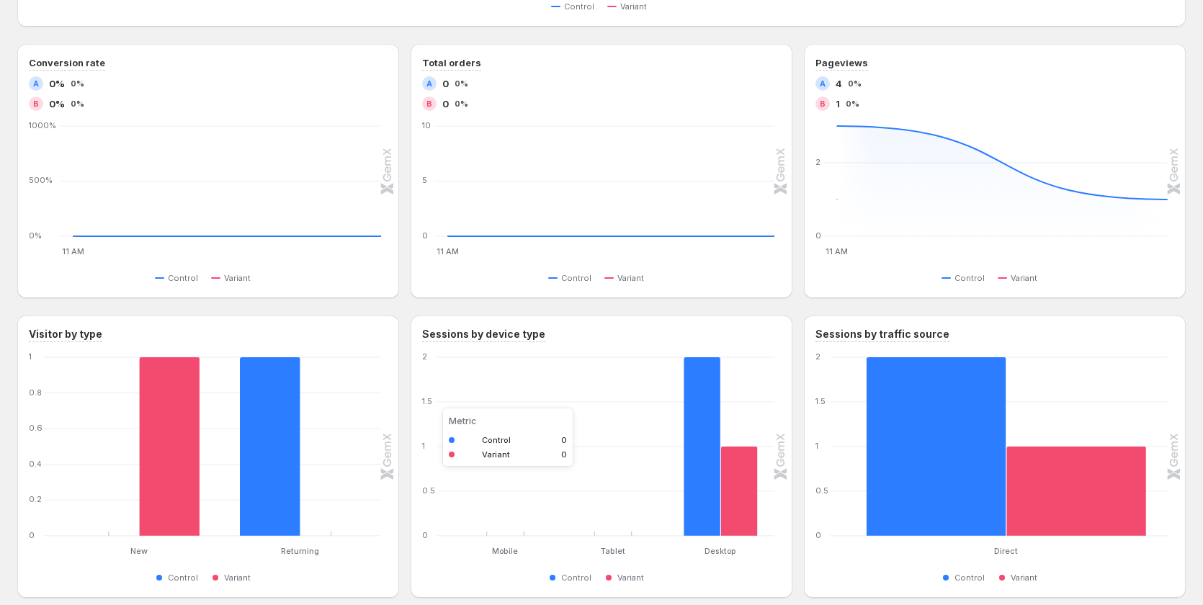
scroll to position [670, 0]
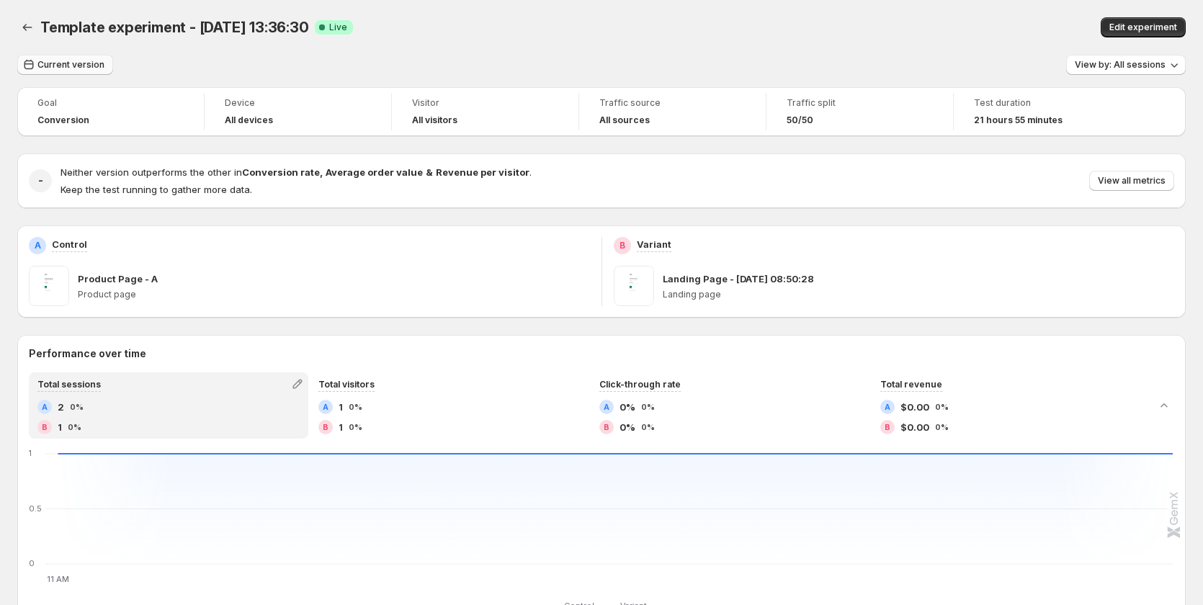
click at [91, 63] on span "Current version" at bounding box center [70, 65] width 67 height 12
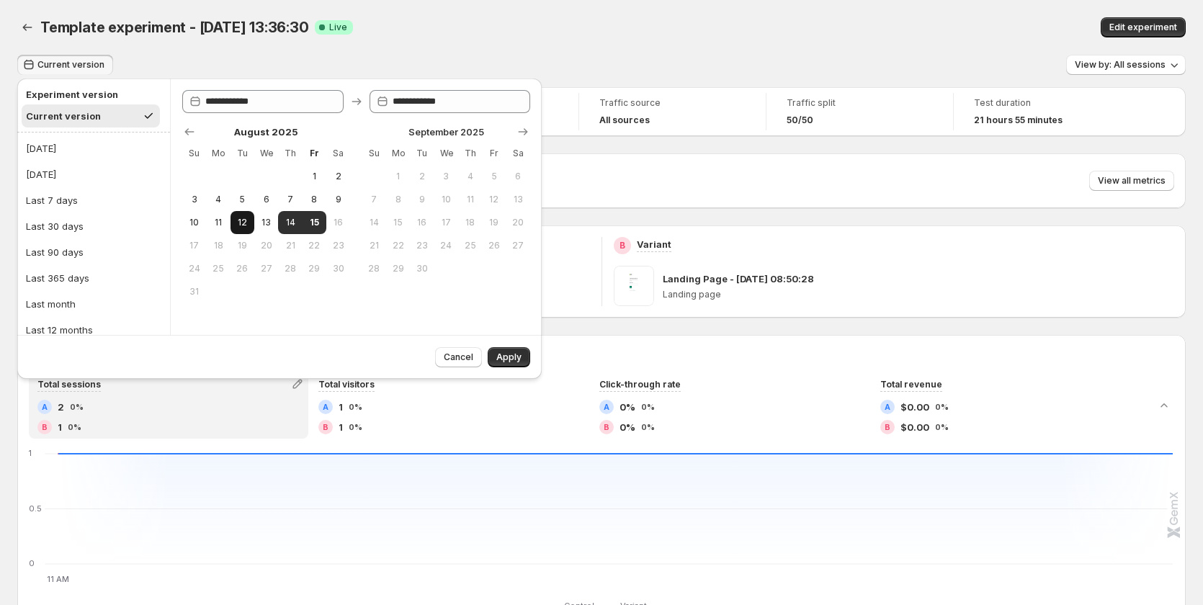
click at [250, 225] on button "12" at bounding box center [243, 222] width 24 height 23
type input "**********"
click at [310, 224] on span "15" at bounding box center [314, 223] width 12 height 12
type input "**********"
click at [509, 353] on span "Apply" at bounding box center [508, 358] width 25 height 12
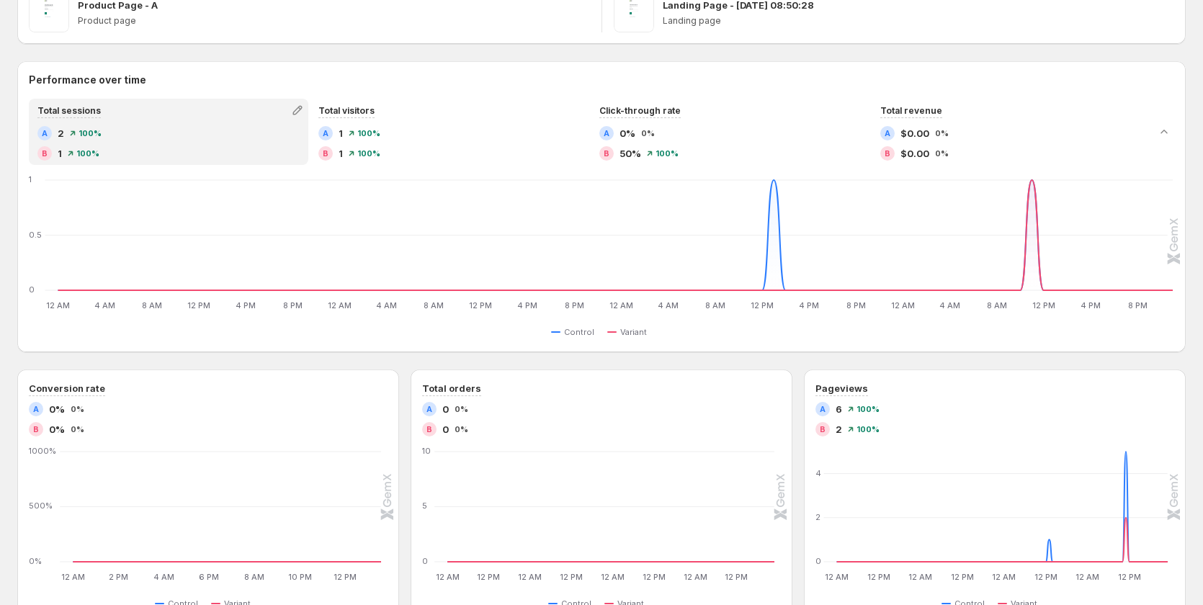
scroll to position [144, 0]
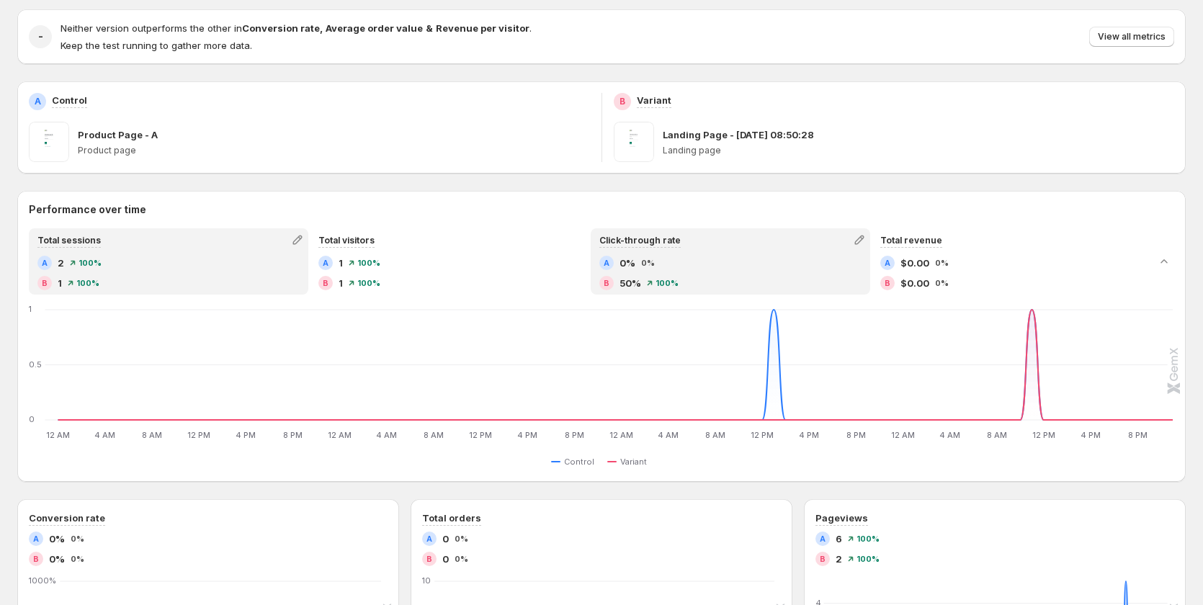
click at [661, 281] on span "100%" at bounding box center [667, 283] width 23 height 9
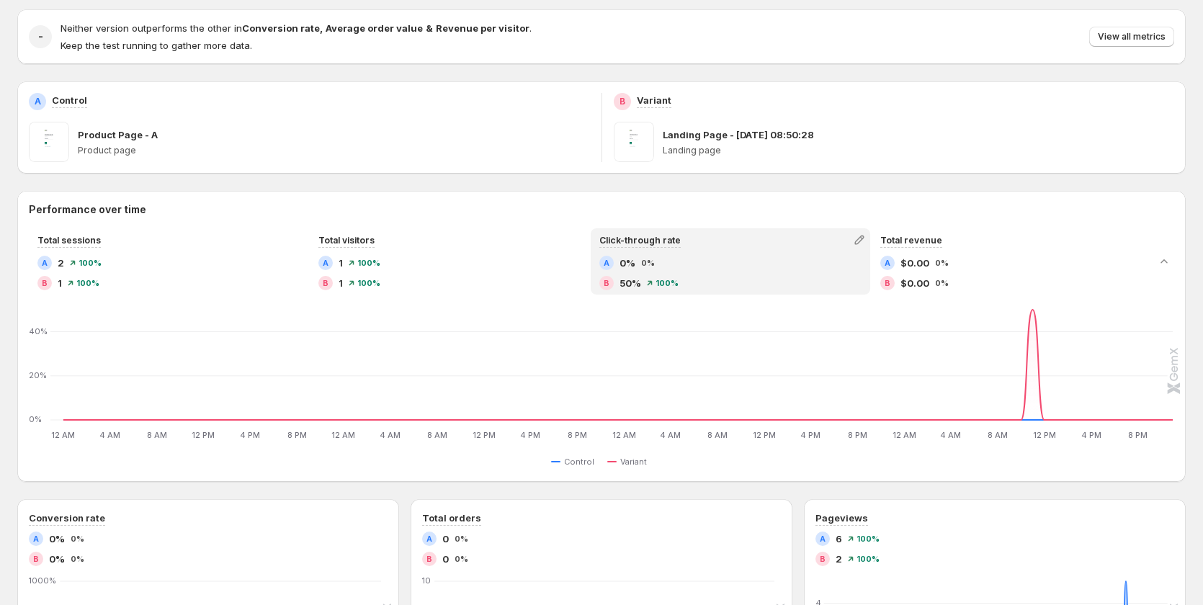
click at [661, 281] on span "100%" at bounding box center [667, 283] width 23 height 9
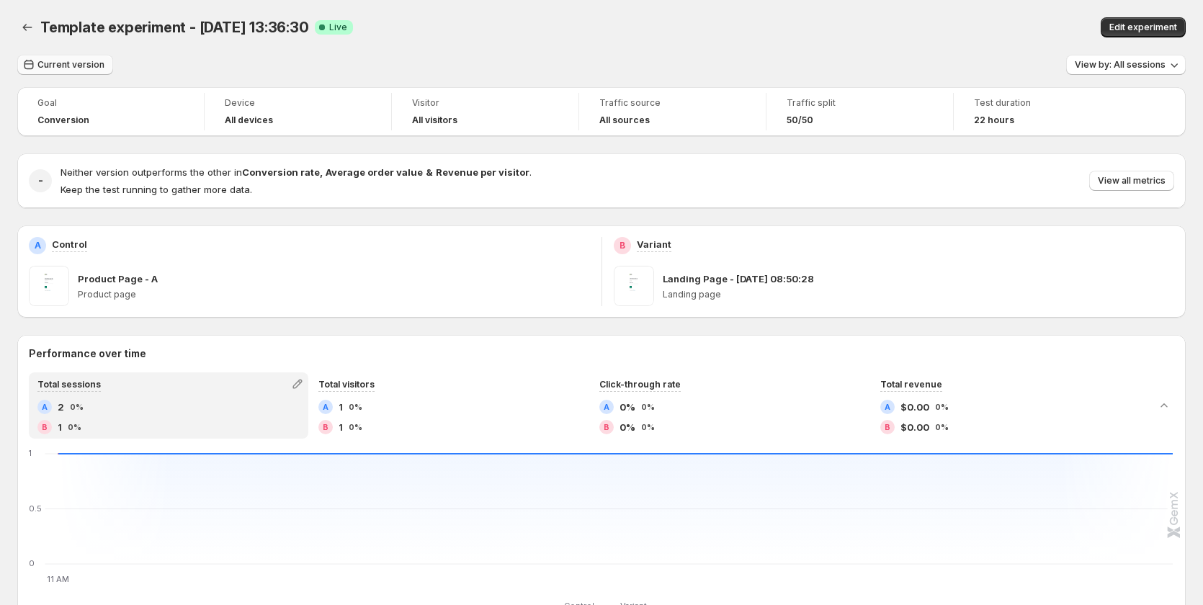
click at [68, 69] on span "Current version" at bounding box center [70, 65] width 67 height 12
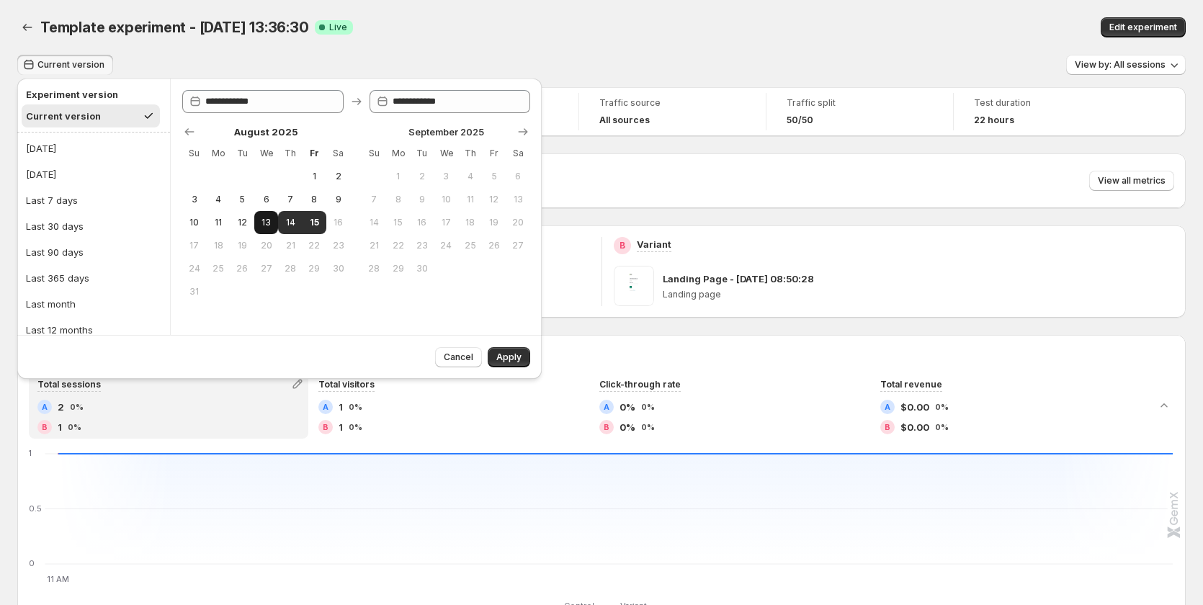
click at [255, 224] on button "13" at bounding box center [266, 222] width 24 height 23
type input "**********"
click at [313, 223] on span "15" at bounding box center [314, 223] width 12 height 12
type input "**********"
click at [498, 350] on button "Apply" at bounding box center [509, 357] width 43 height 20
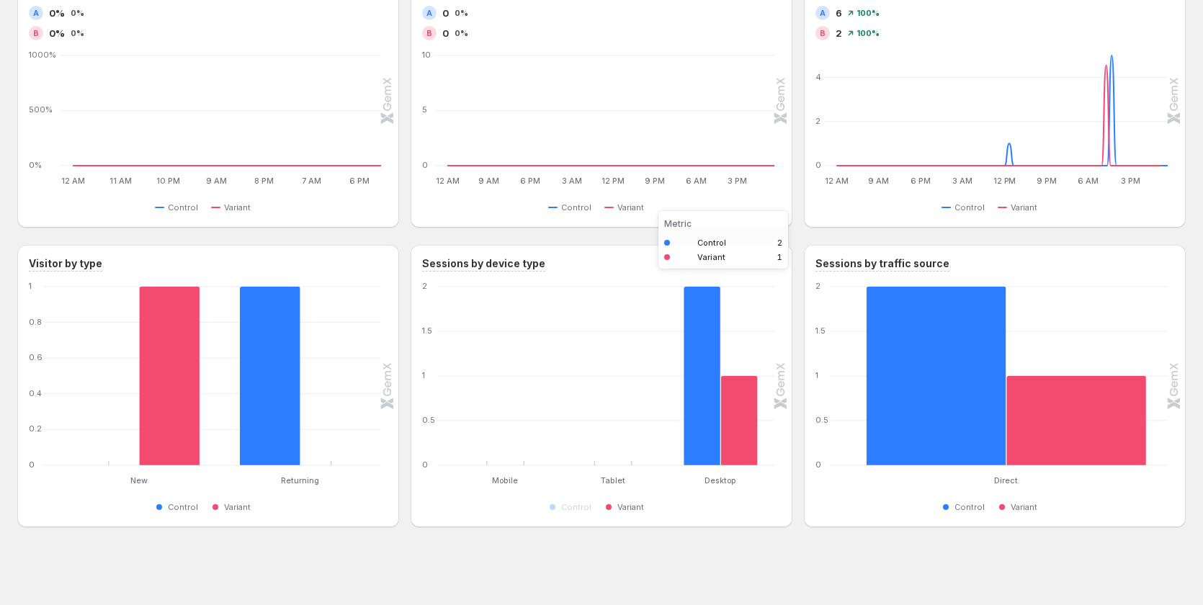
scroll to position [670, 0]
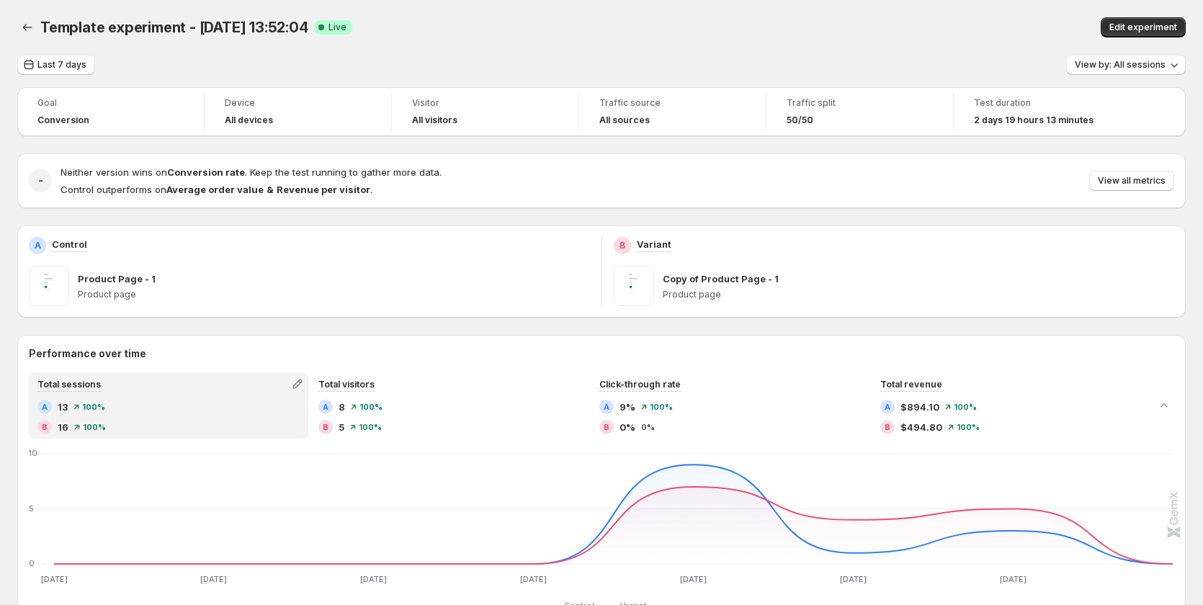
scroll to position [670, 0]
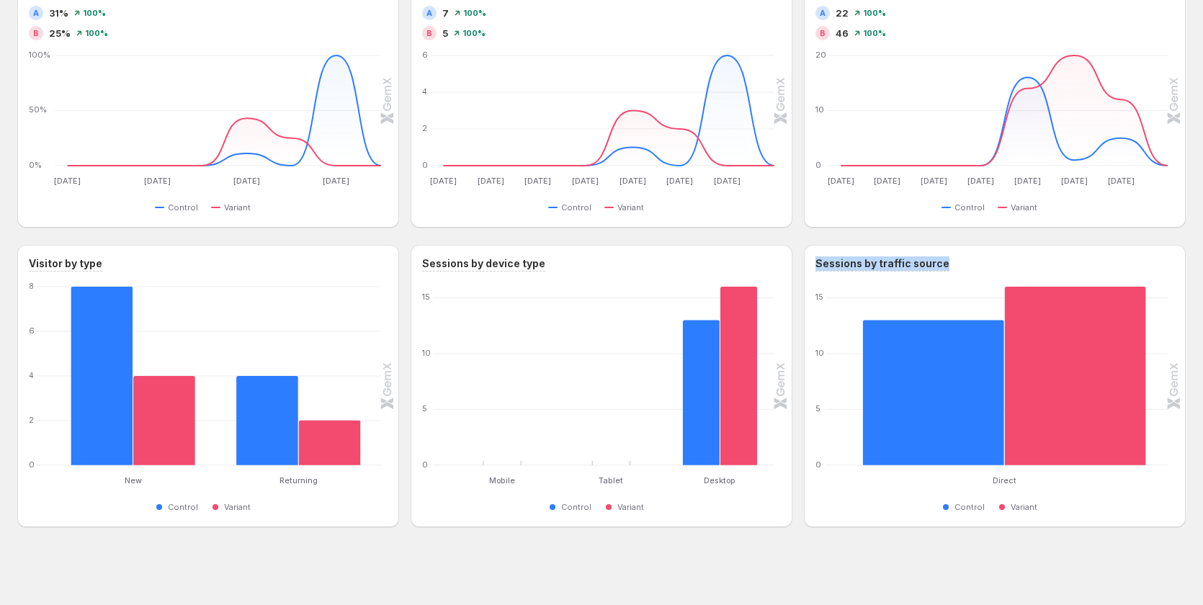
drag, startPoint x: 957, startPoint y: 261, endPoint x: 822, endPoint y: 256, distance: 134.8
click at [822, 256] on div "Sessions by traffic source Direct Direct 0 5 10 15 Control Variant" at bounding box center [995, 386] width 382 height 282
copy h3 "Sessions by traffic source"
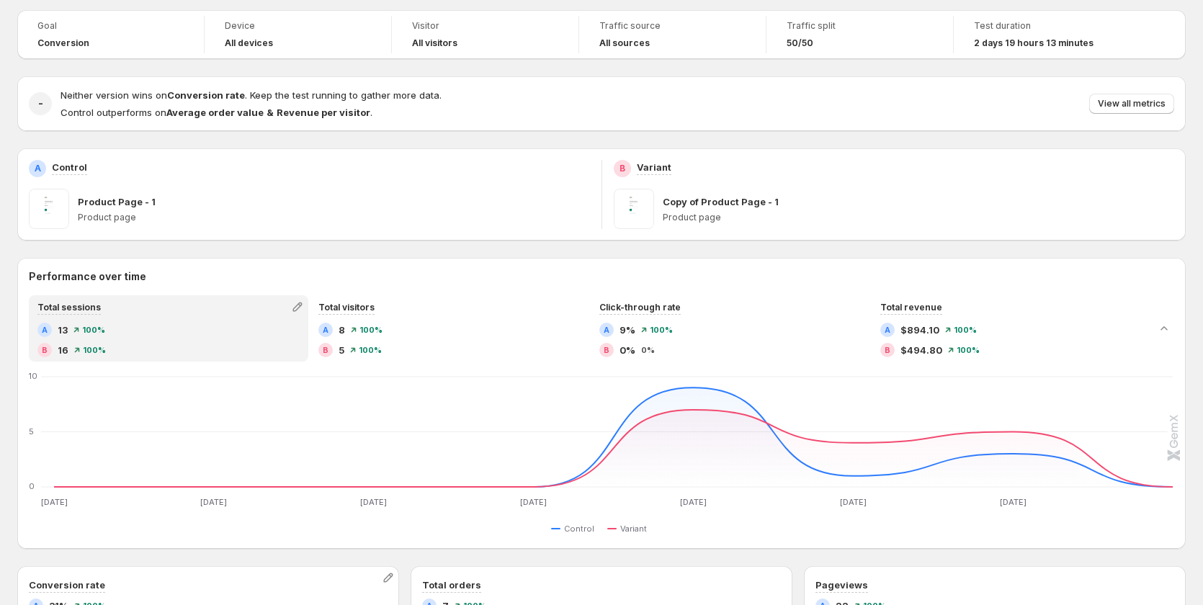
scroll to position [0, 0]
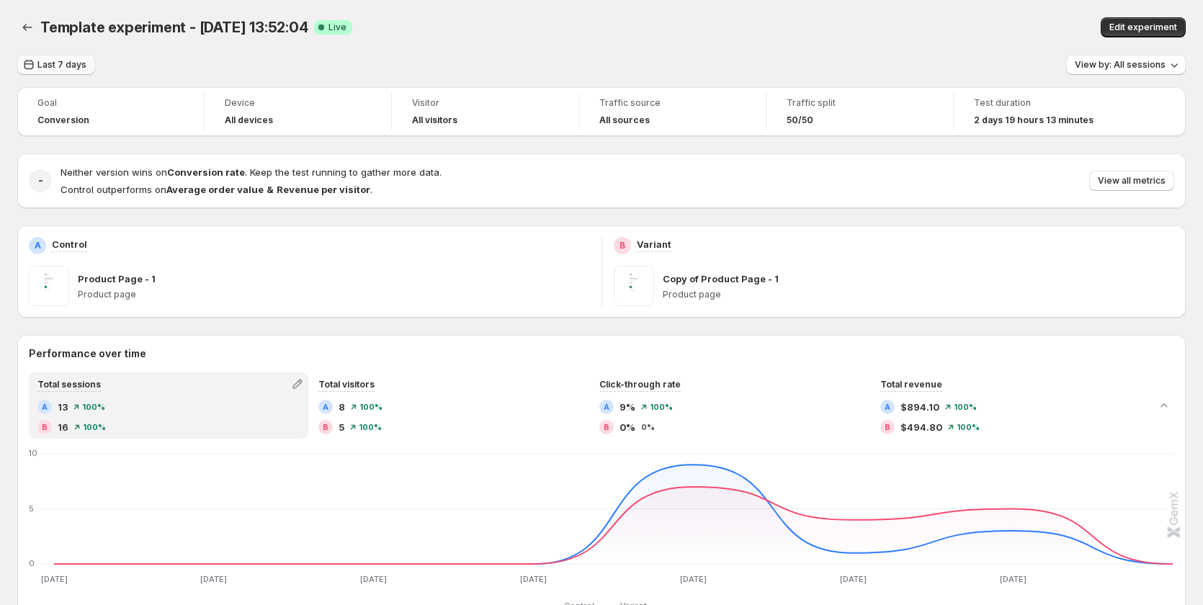
click at [61, 58] on button "Last 7 days" at bounding box center [56, 65] width 78 height 20
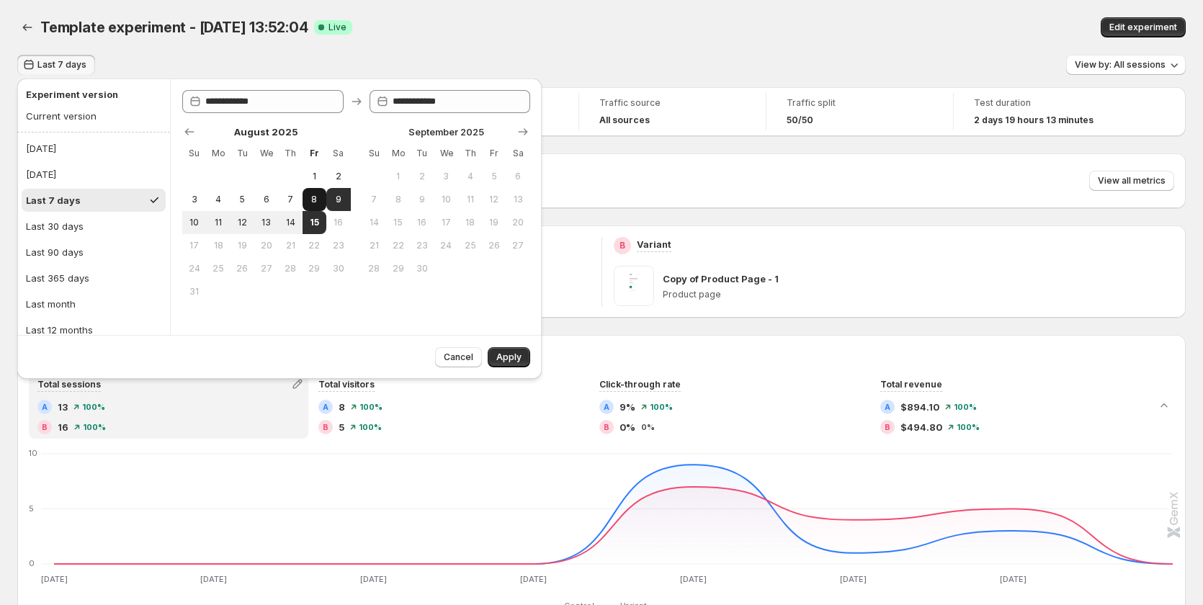
click at [308, 197] on span "8" at bounding box center [314, 200] width 12 height 12
type input "**********"
click at [290, 220] on span "14" at bounding box center [290, 223] width 12 height 12
type input "**********"
click at [499, 360] on span "Apply" at bounding box center [508, 358] width 25 height 12
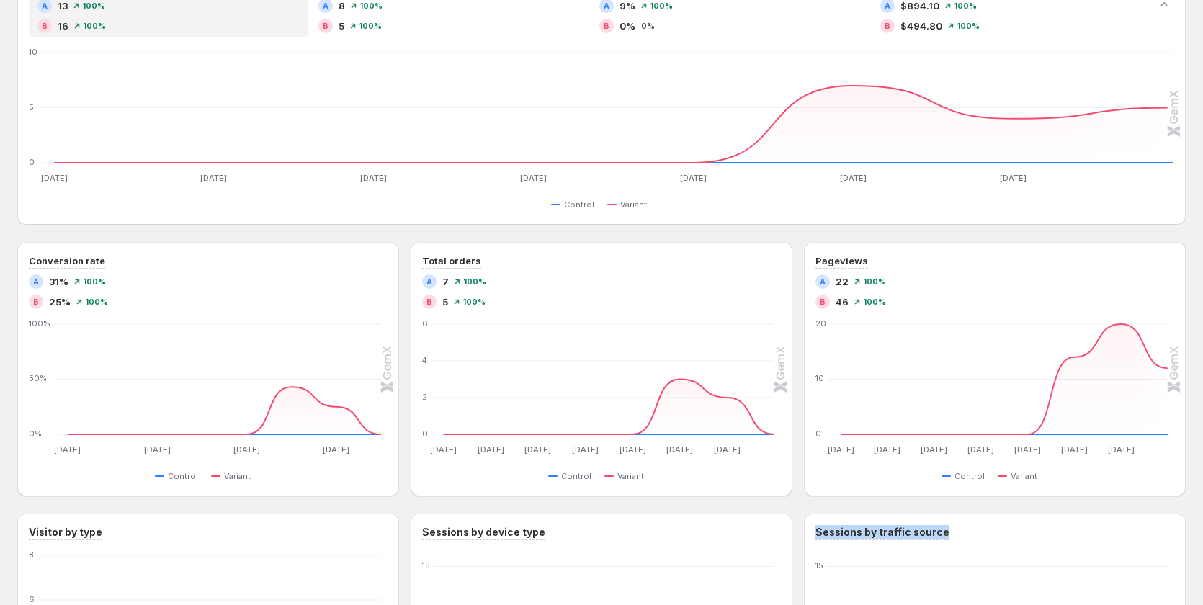
scroll to position [670, 0]
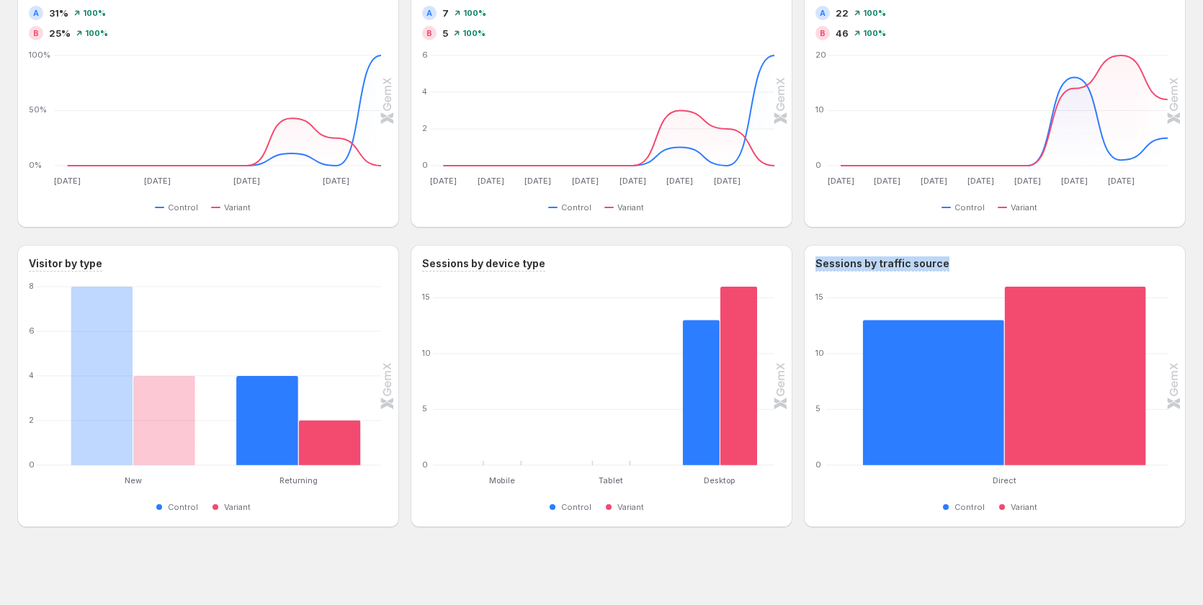
click at [1127, 254] on div "Sessions by traffic source Direct Direct 0 5 10 15 Control Variant" at bounding box center [995, 386] width 382 height 282
click at [1114, 236] on div "Performance over time Total sessions A 13 100% B 16 100% Total visitors A 8 100…" at bounding box center [601, 96] width 1168 height 862
click at [238, 245] on div "Visitor by type New New Returning Returning 0 2 4 6 8 Control Variant" at bounding box center [208, 386] width 382 height 282
copy h3 "Visitor by type"
drag, startPoint x: 111, startPoint y: 263, endPoint x: 24, endPoint y: 259, distance: 87.2
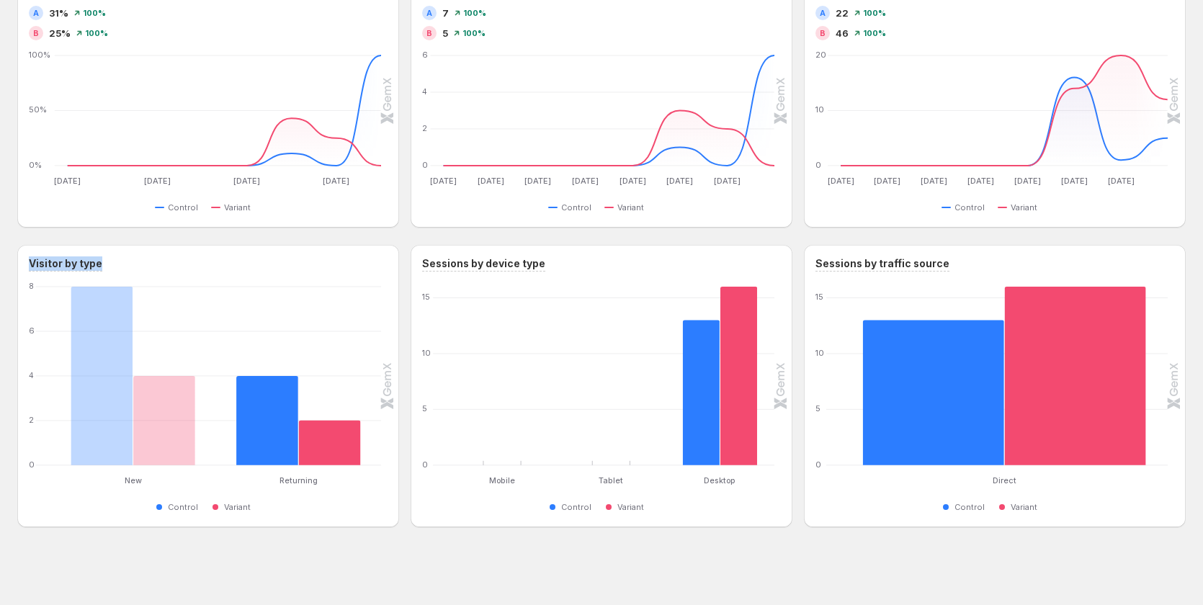
click at [24, 259] on div "Visitor by type New New Returning Returning 0 2 4 6 8 Control Variant" at bounding box center [208, 386] width 382 height 282
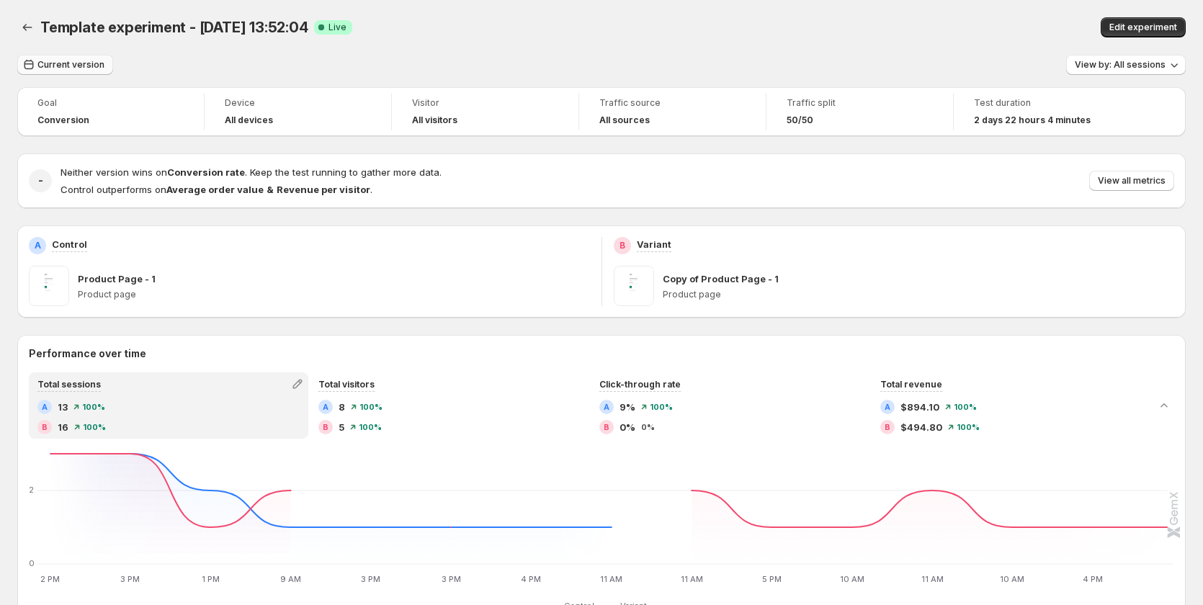
click at [66, 66] on span "Current version" at bounding box center [70, 65] width 67 height 12
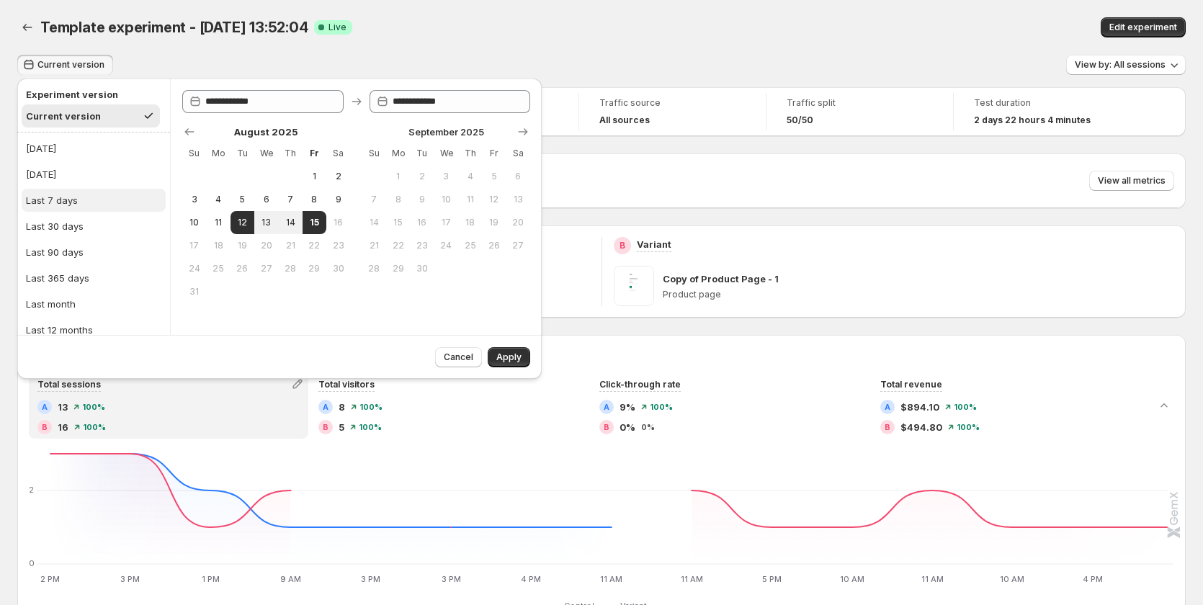
click at [120, 190] on button "Last 7 days" at bounding box center [94, 200] width 144 height 23
type input "**********"
click at [509, 356] on span "Apply" at bounding box center [508, 358] width 25 height 12
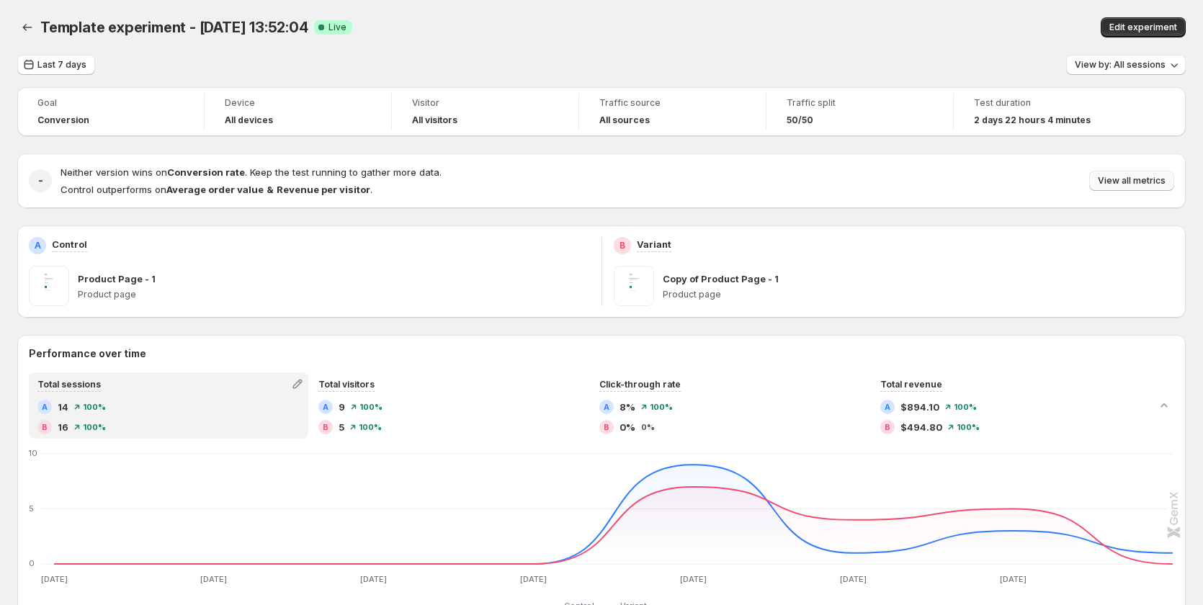
click at [1117, 180] on span "View all metrics" at bounding box center [1132, 181] width 68 height 12
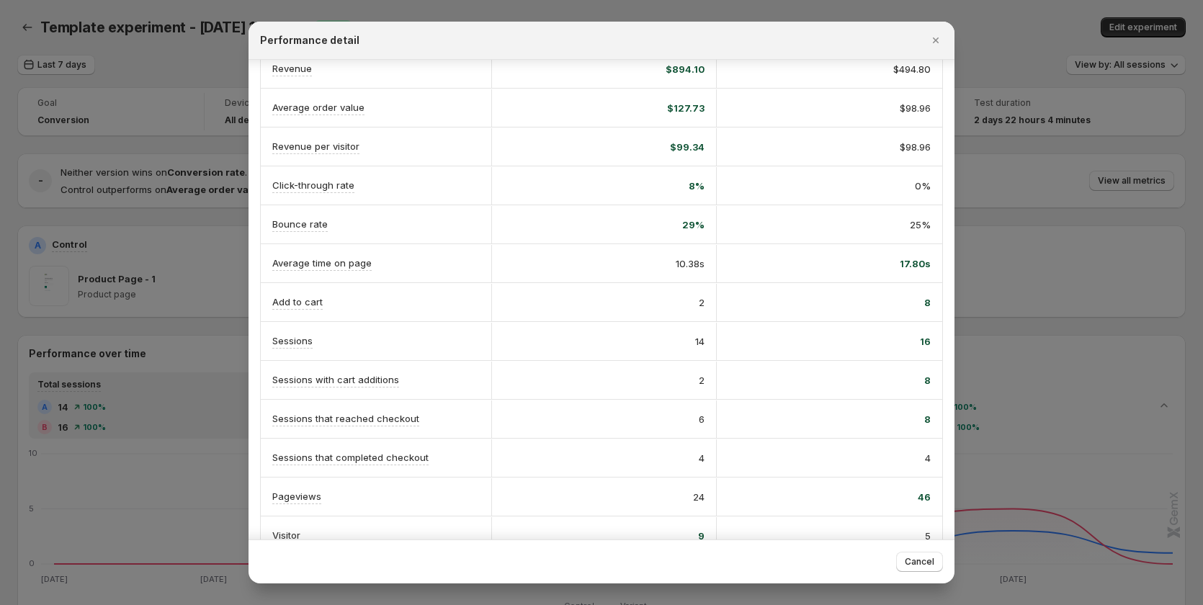
scroll to position [168, 0]
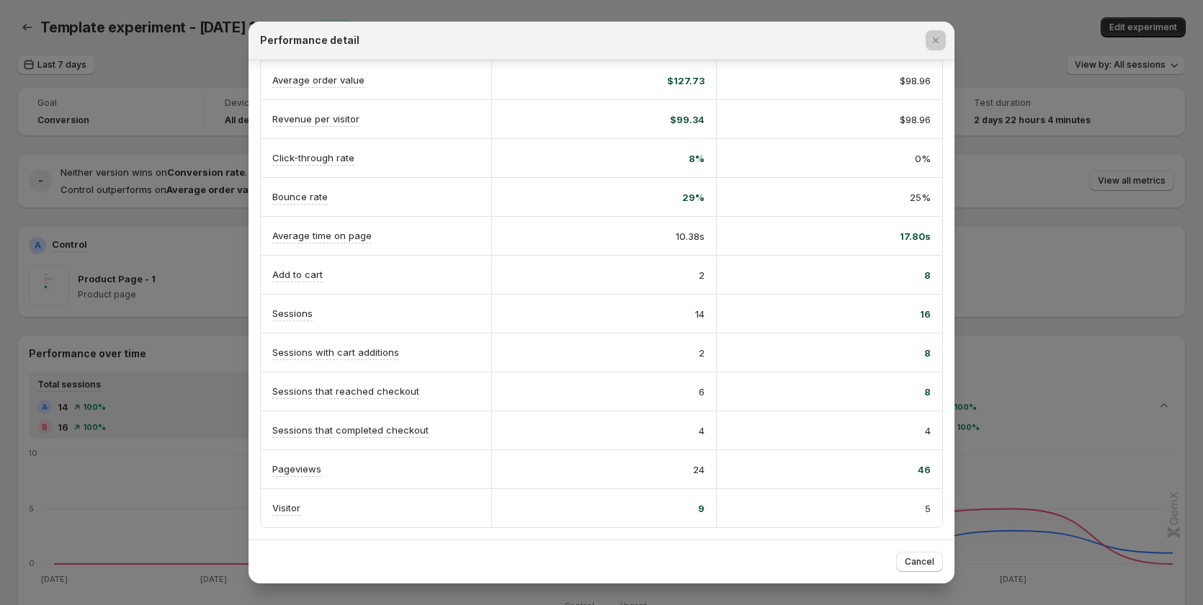
click at [166, 385] on div at bounding box center [601, 302] width 1203 height 605
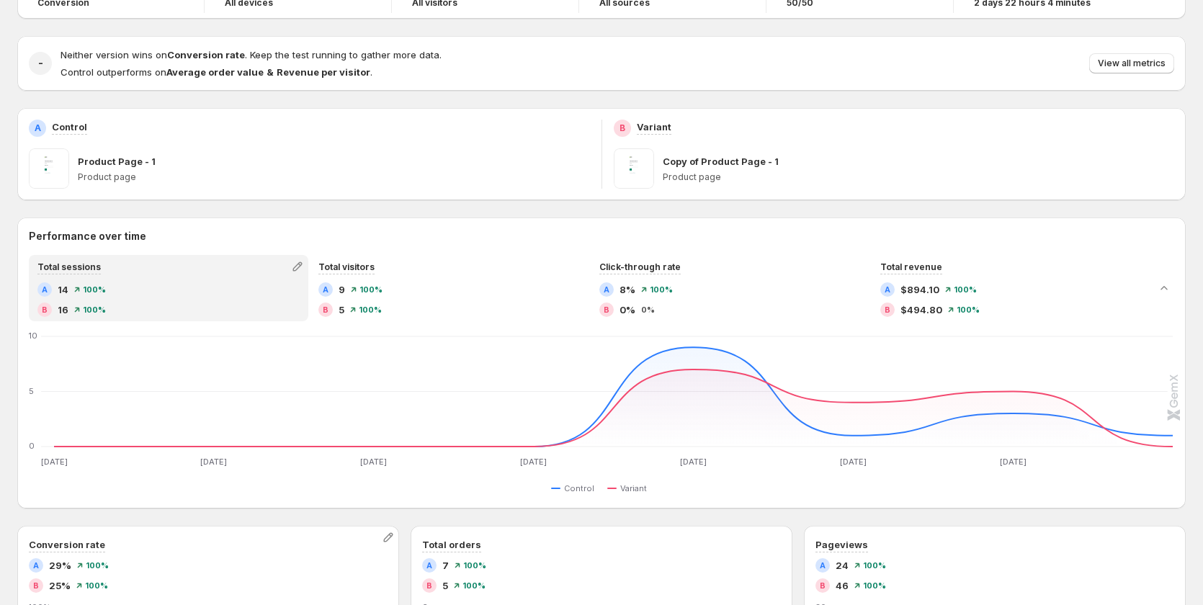
scroll to position [0, 0]
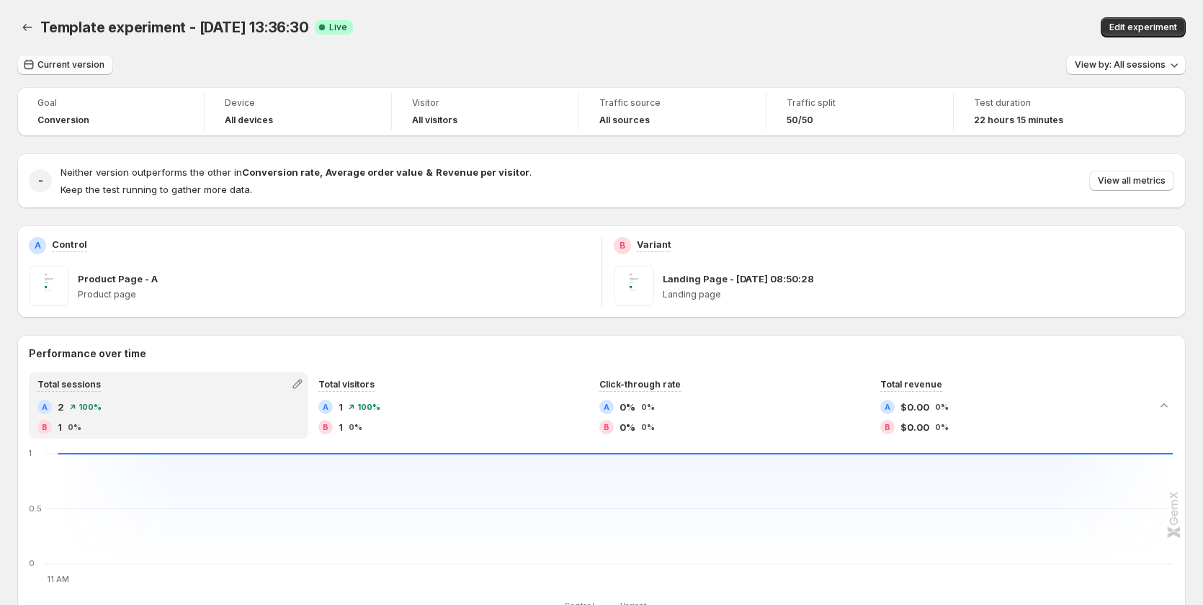
click at [70, 65] on span "Current version" at bounding box center [70, 65] width 67 height 12
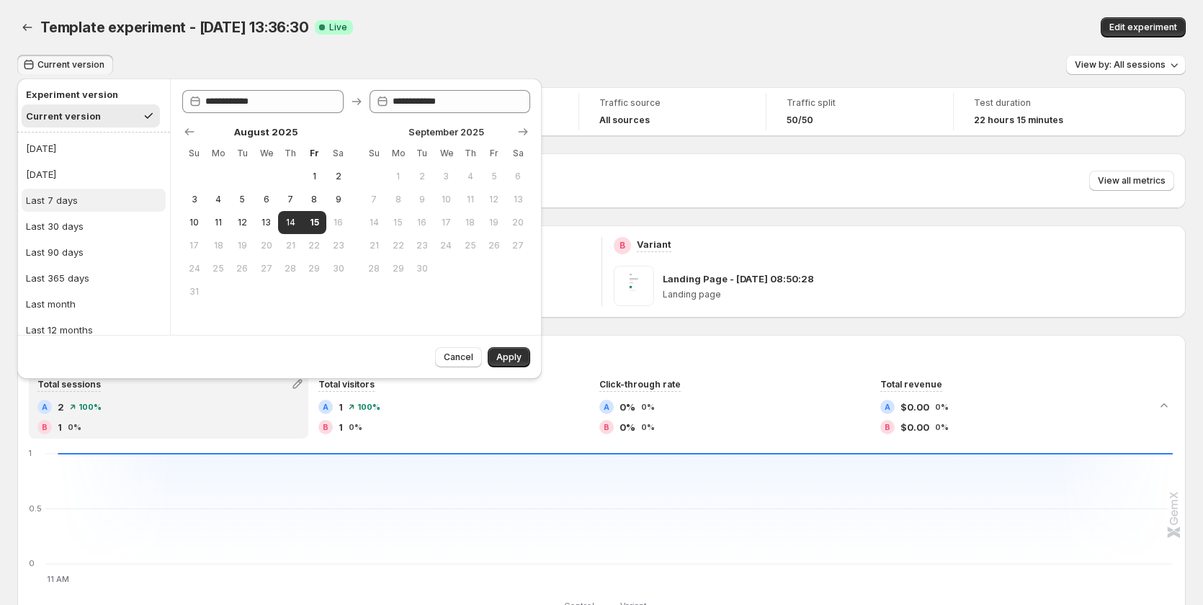
click at [103, 194] on button "Last 7 days" at bounding box center [94, 200] width 144 height 23
type input "**********"
click at [500, 358] on span "Apply" at bounding box center [508, 358] width 25 height 12
